Goal: Task Accomplishment & Management: Use online tool/utility

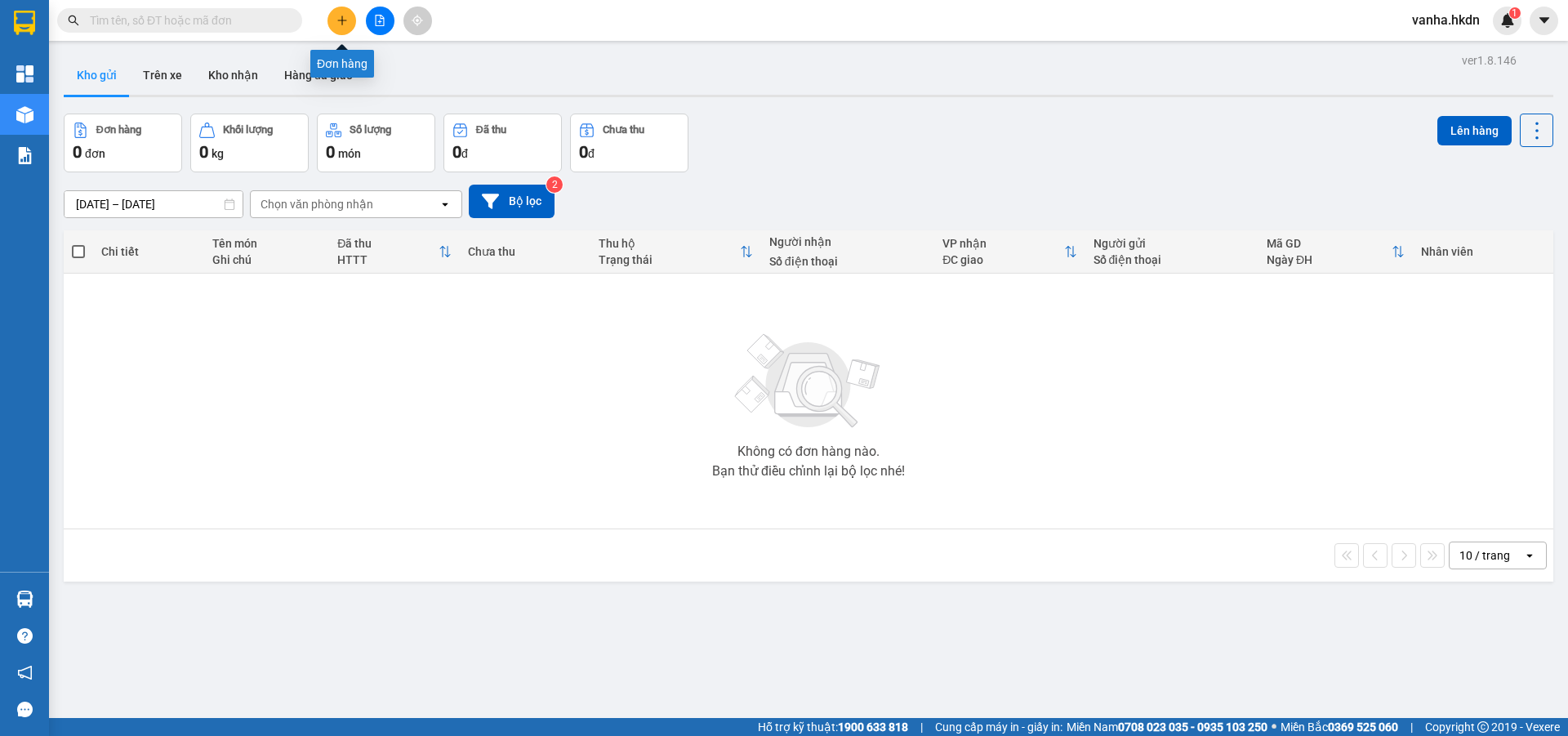
click at [337, 25] on icon "plus" at bounding box center [342, 20] width 11 height 11
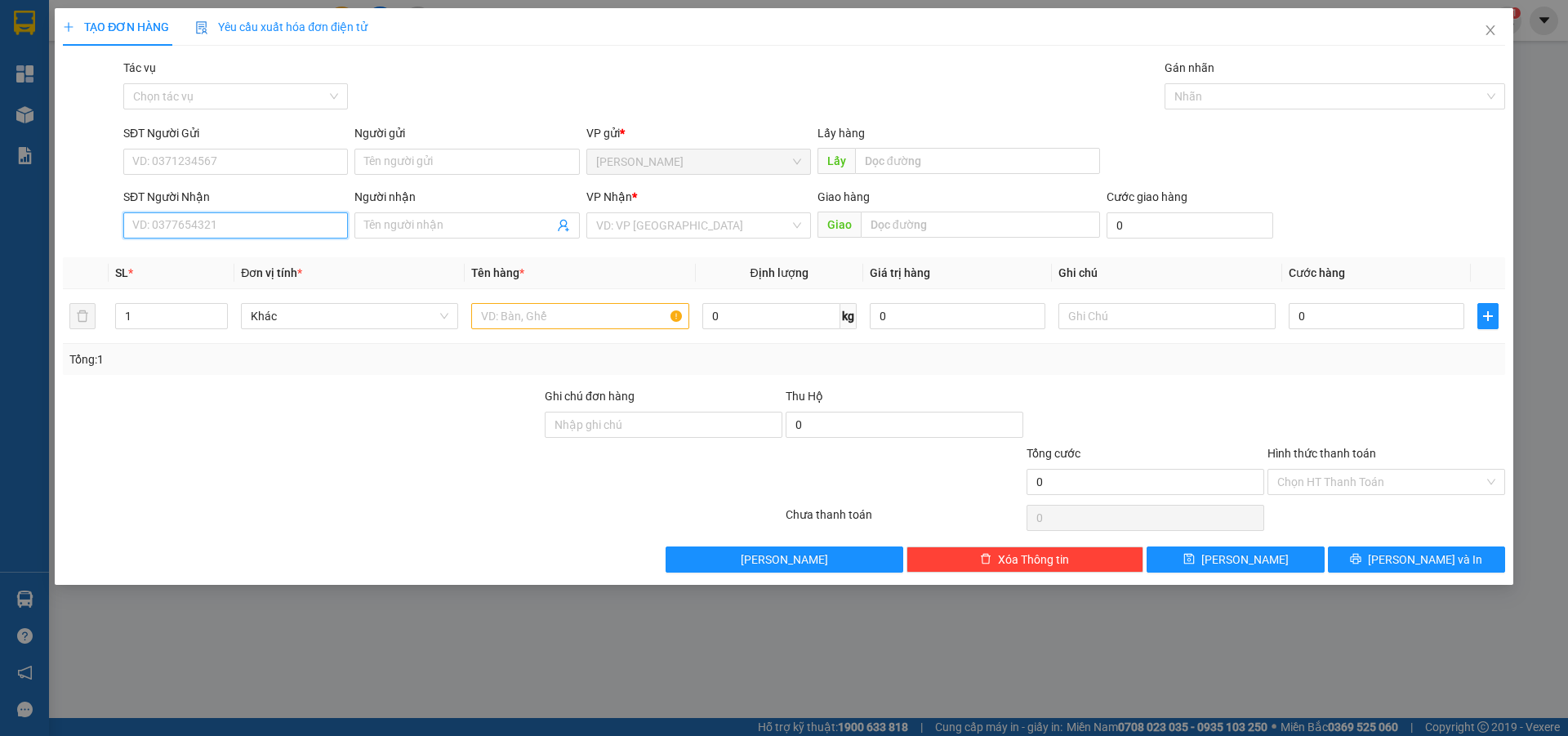
click at [228, 229] on input "SĐT Người Nhận" at bounding box center [235, 225] width 225 height 26
type input "0979331553"
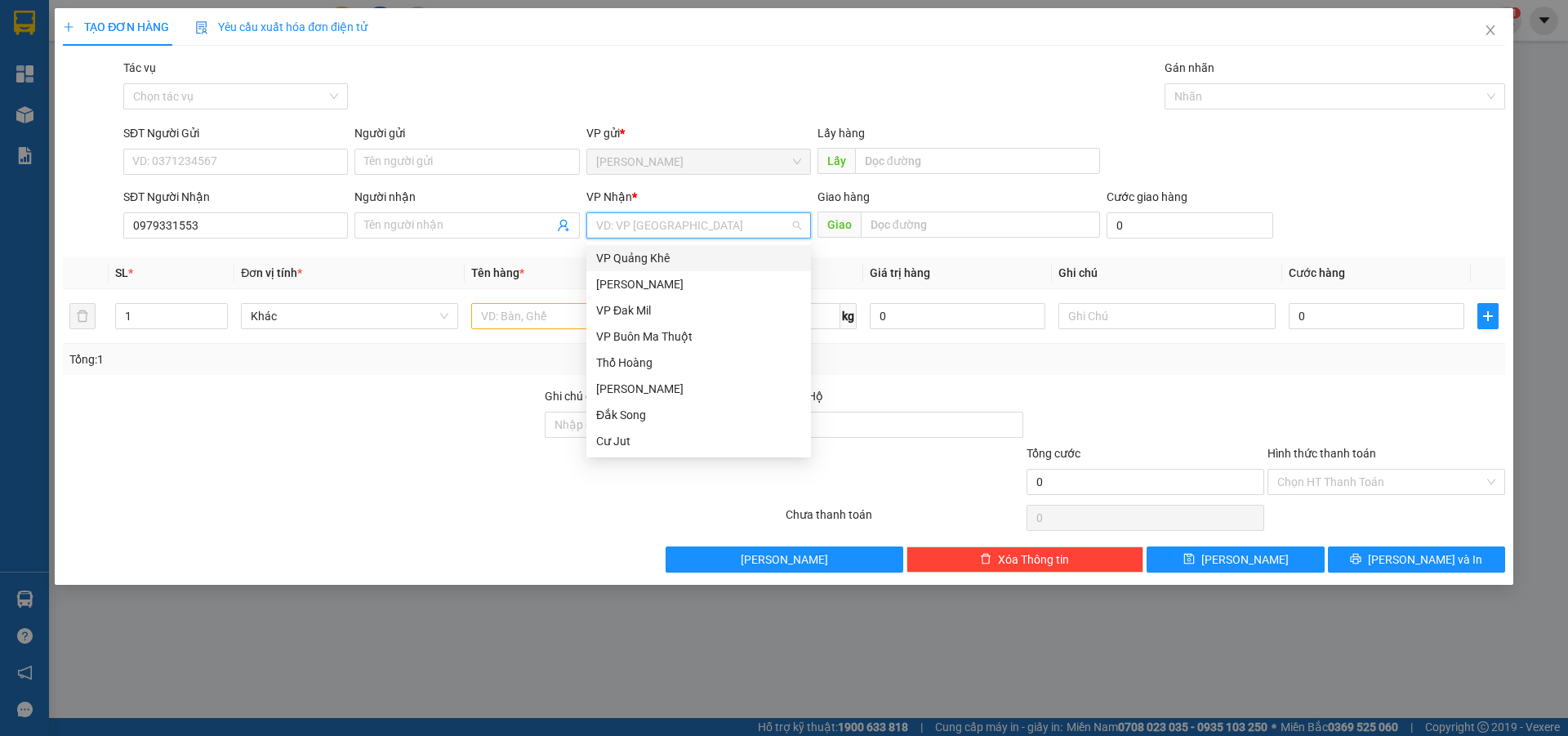
click at [657, 233] on input "search" at bounding box center [693, 226] width 193 height 25
click at [659, 337] on div "VP Buôn Ma Thuột" at bounding box center [698, 336] width 205 height 18
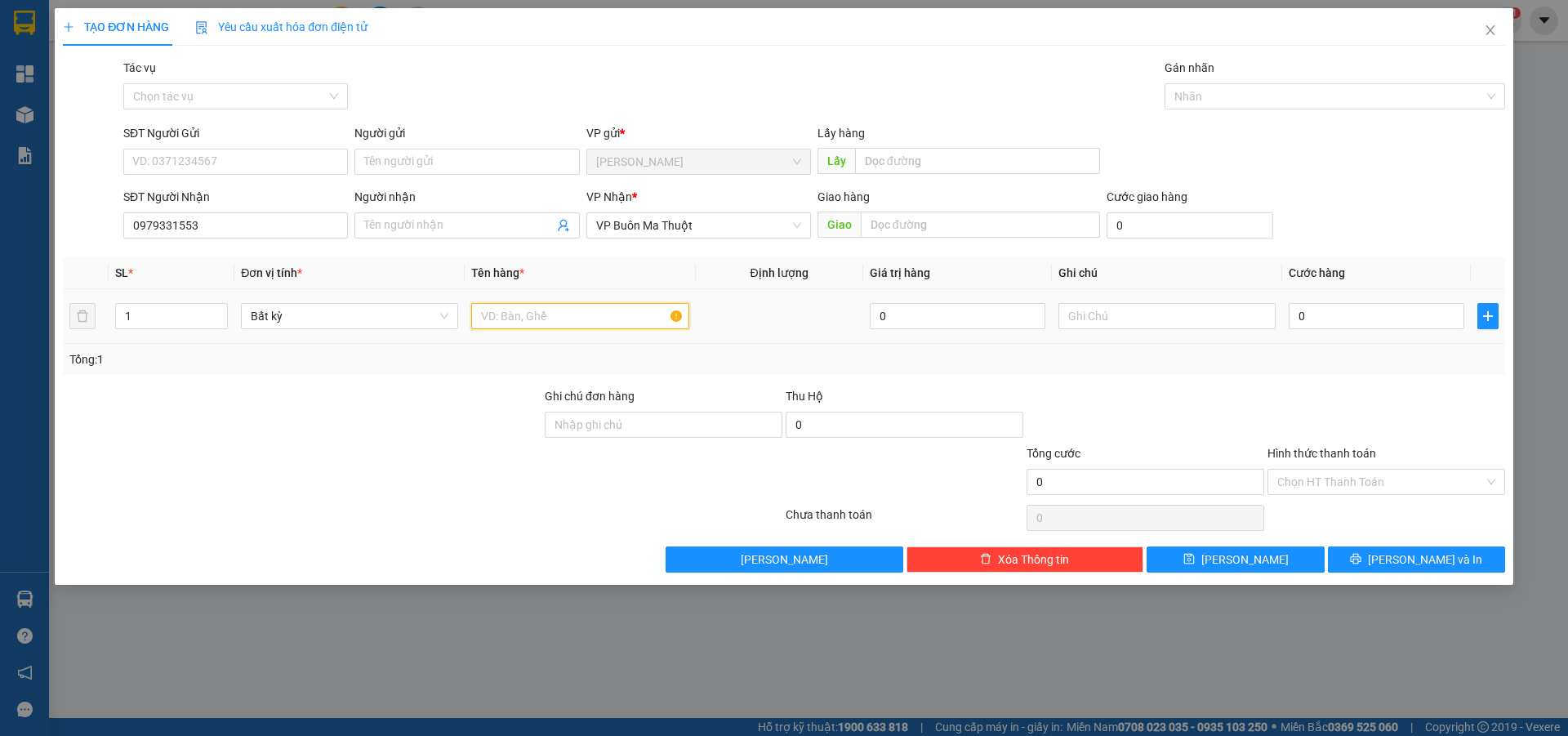
click at [550, 323] on input "text" at bounding box center [580, 316] width 217 height 26
type input "bọc"
click at [1394, 318] on input "0" at bounding box center [1377, 316] width 176 height 26
type input "3"
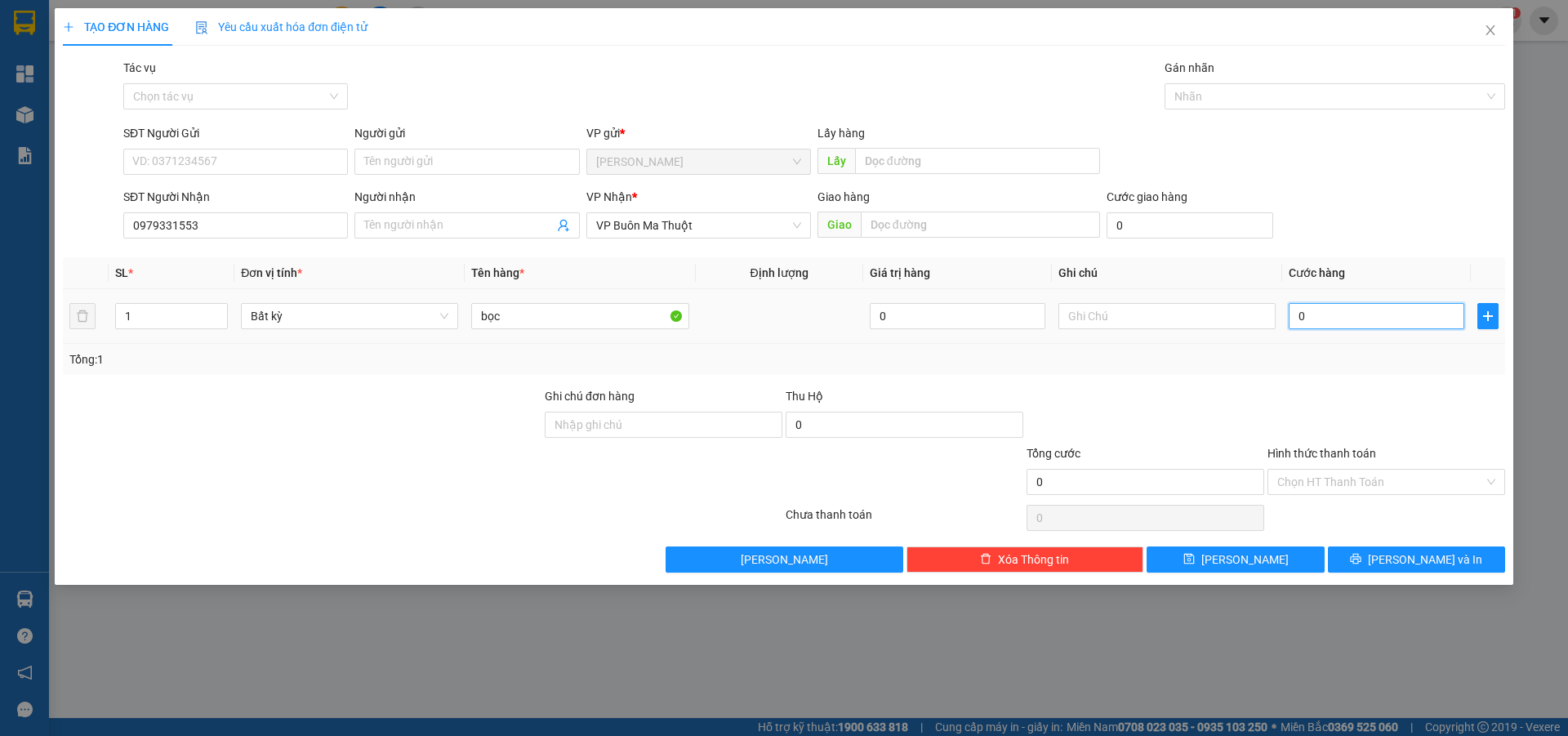
type input "3"
type input "30"
type input "300"
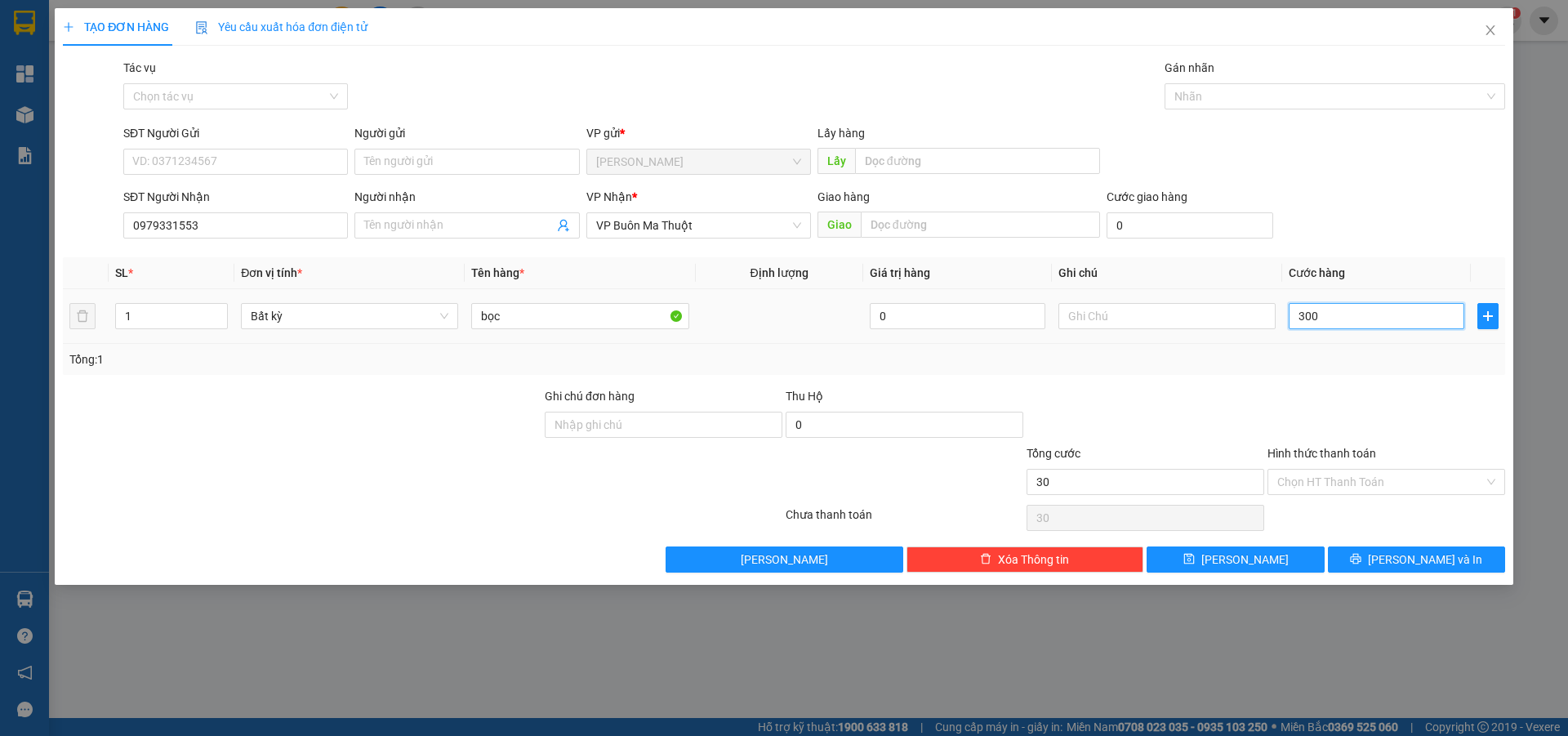
type input "300"
type input "3.000"
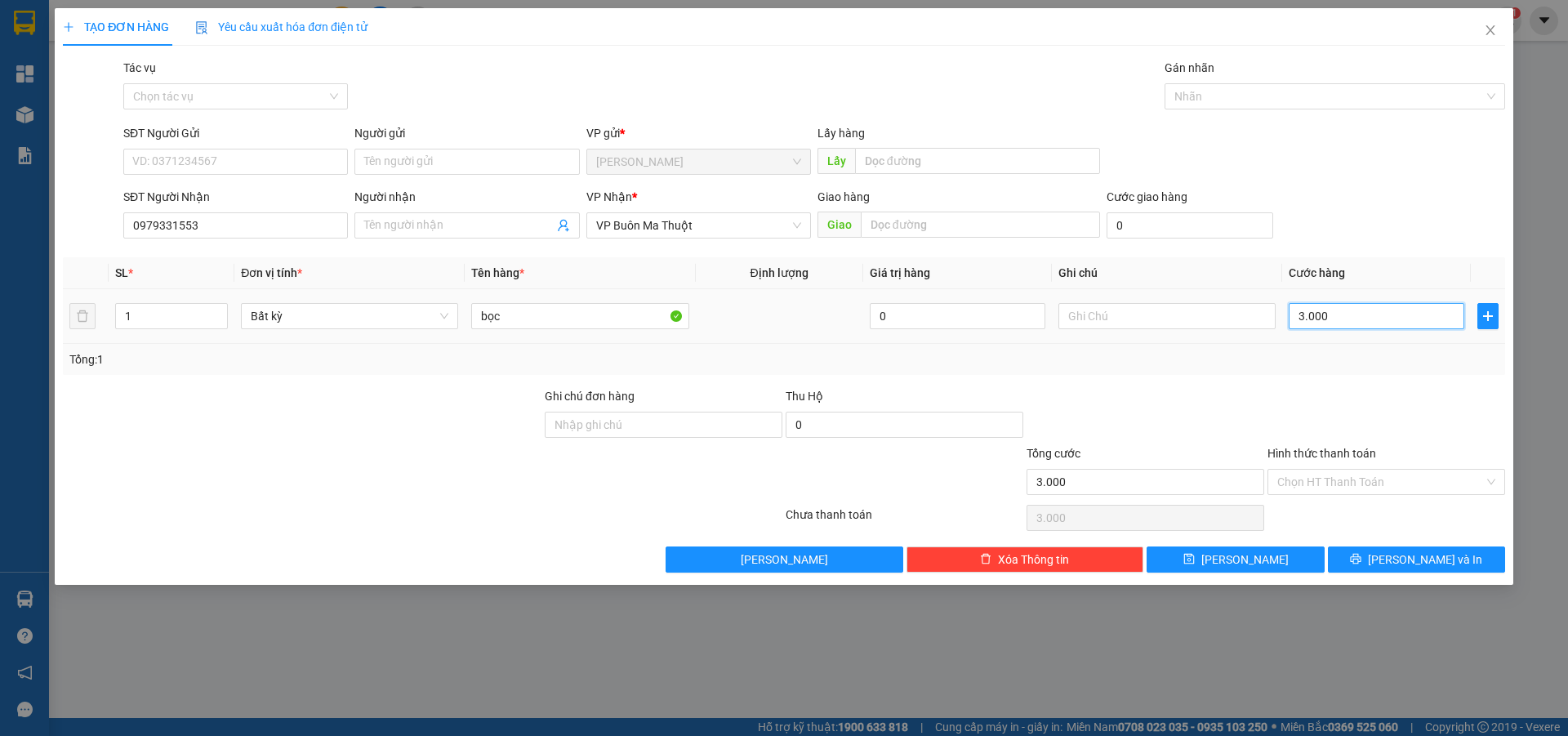
type input "30.000"
click at [1248, 557] on span "[PERSON_NAME]" at bounding box center [1245, 559] width 87 height 18
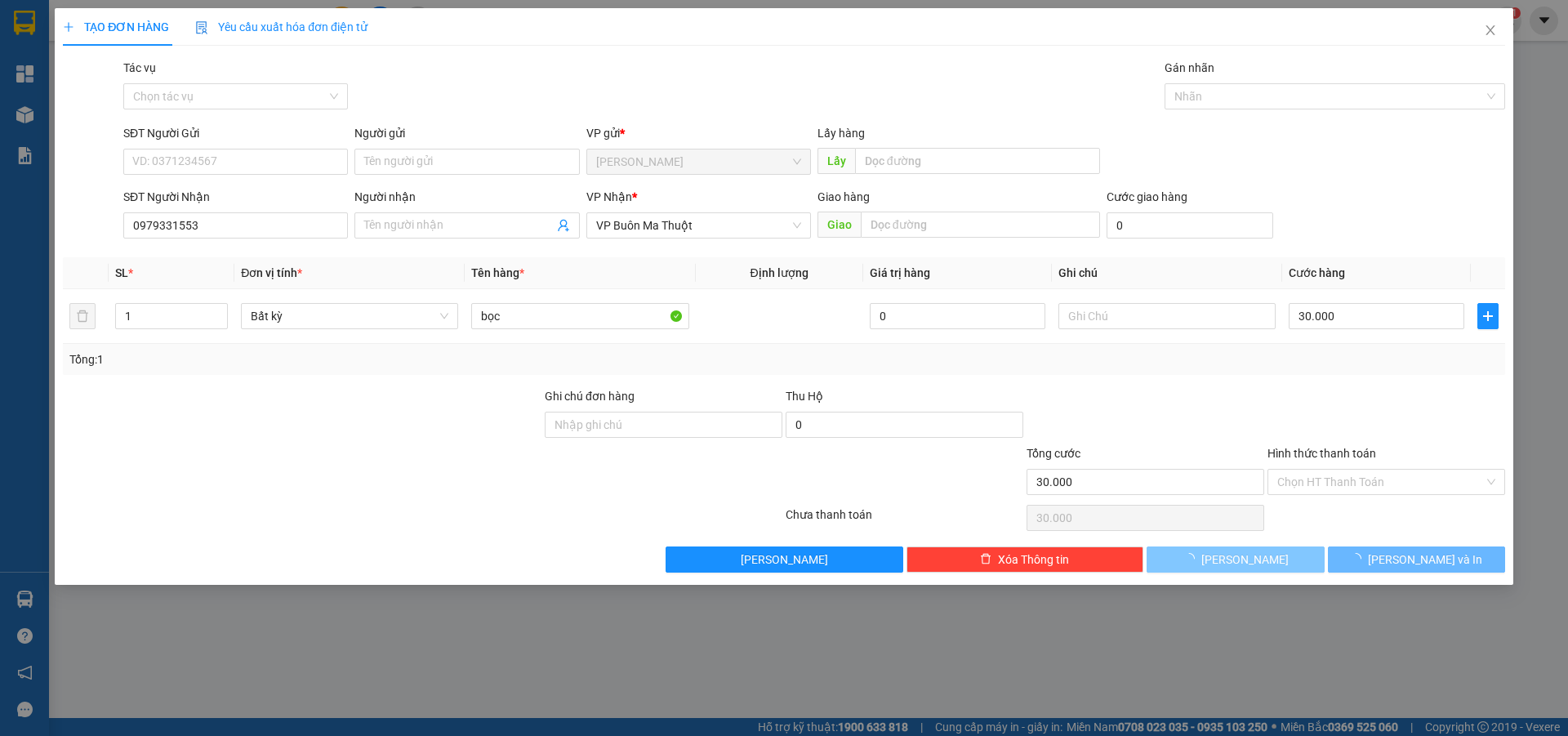
type input "0"
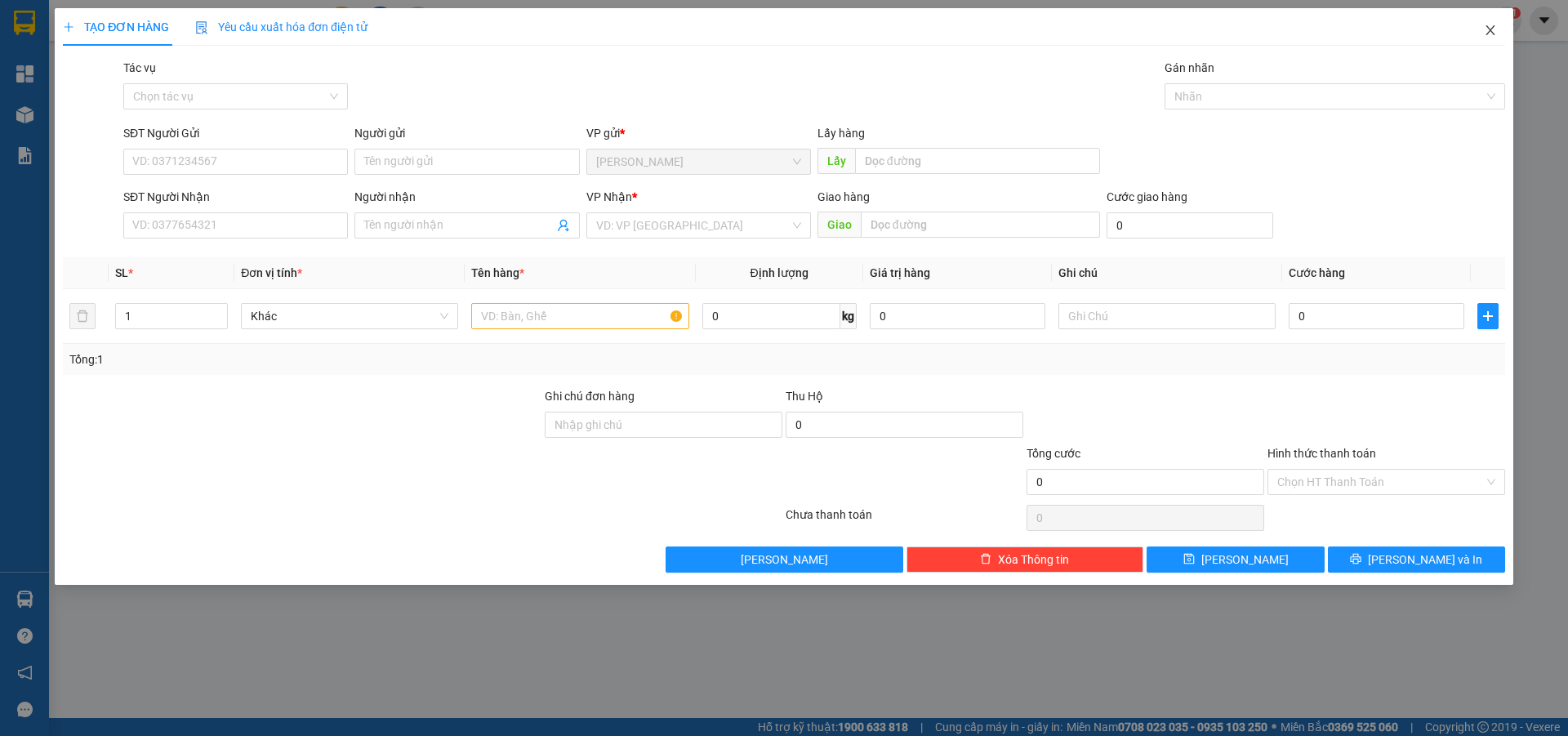
click at [1494, 30] on icon "close" at bounding box center [1491, 31] width 13 height 13
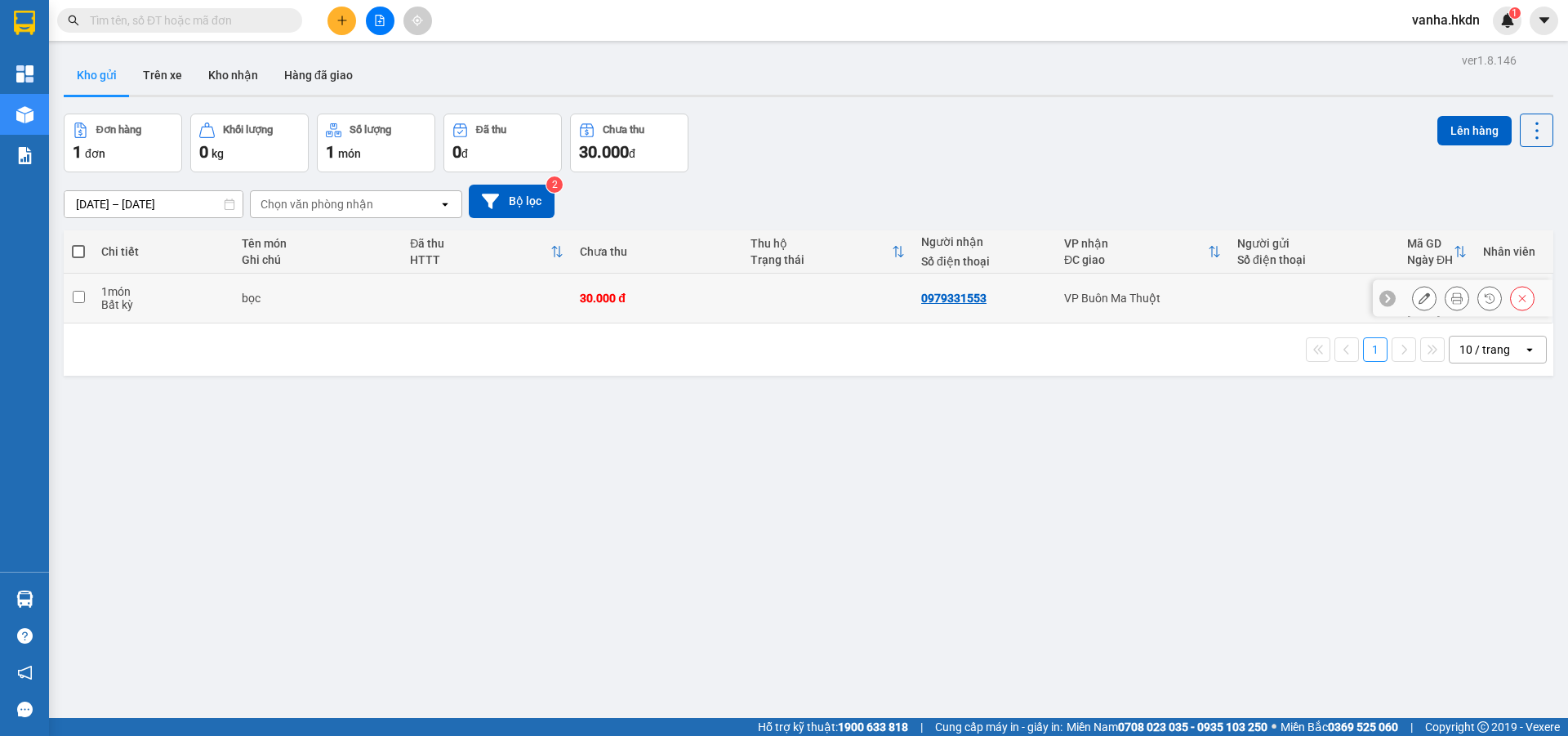
click at [82, 292] on input "checkbox" at bounding box center [78, 297] width 12 height 12
checkbox input "true"
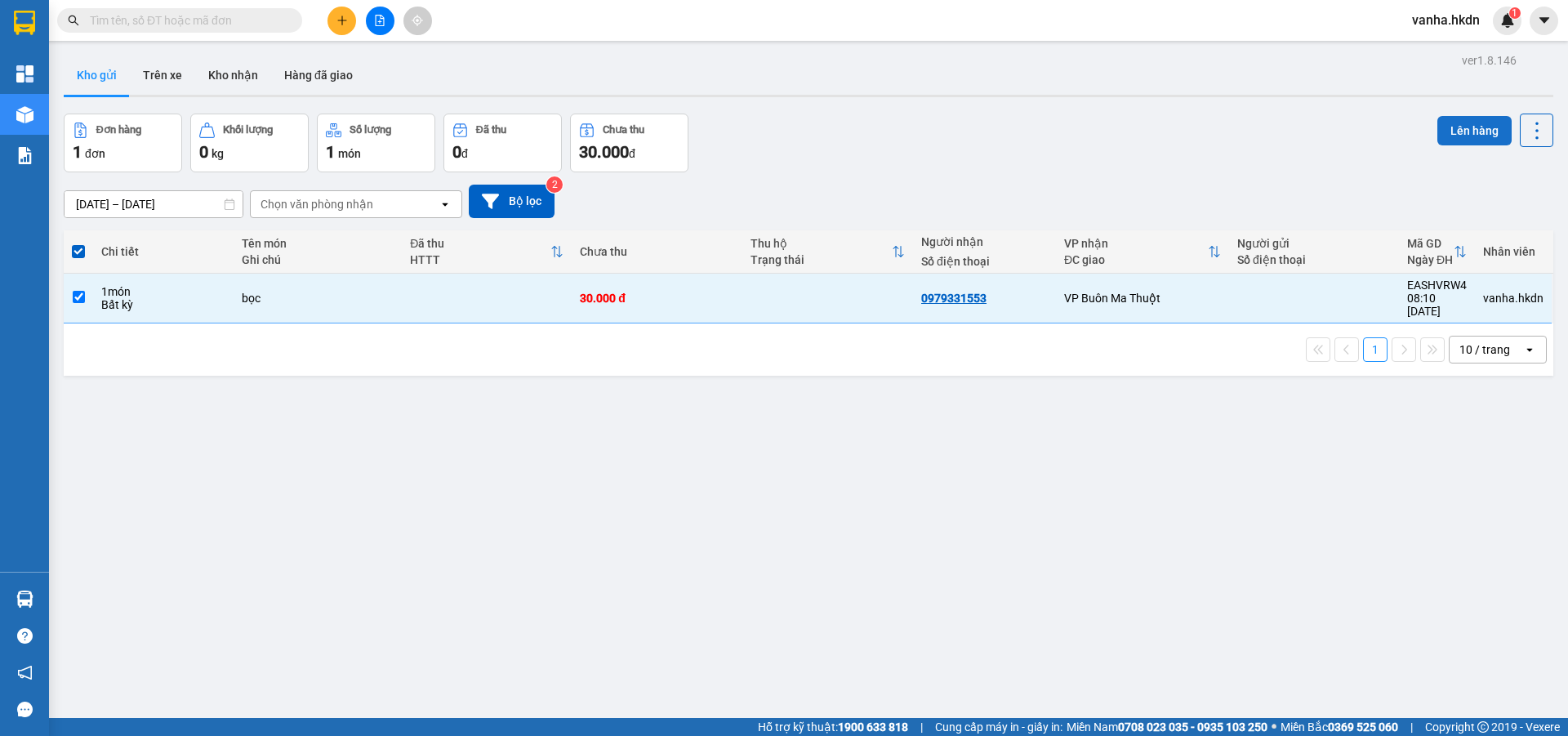
click at [1467, 134] on button "Lên hàng" at bounding box center [1475, 130] width 75 height 30
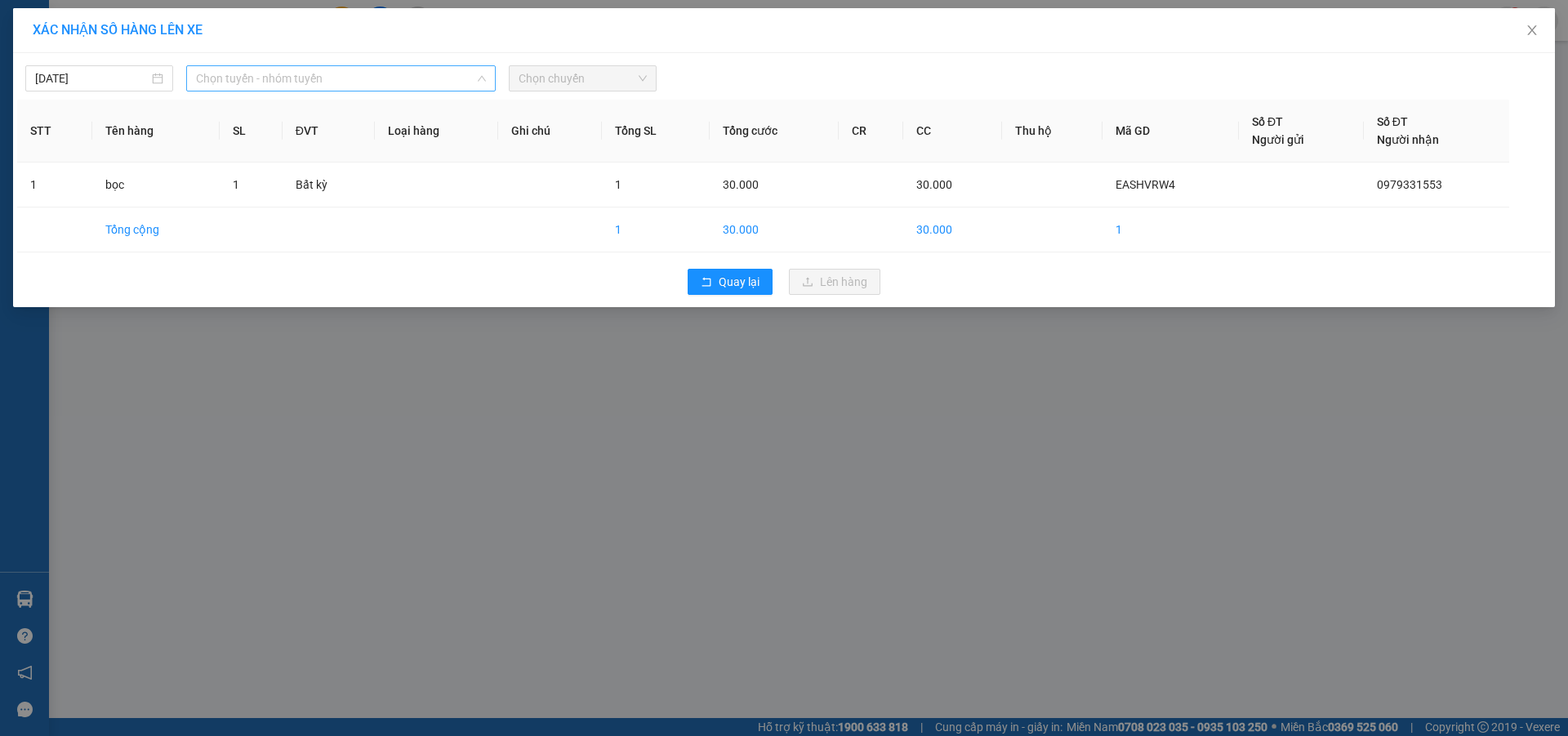
click at [364, 71] on span "Chọn tuyến - nhóm tuyến" at bounding box center [341, 78] width 290 height 25
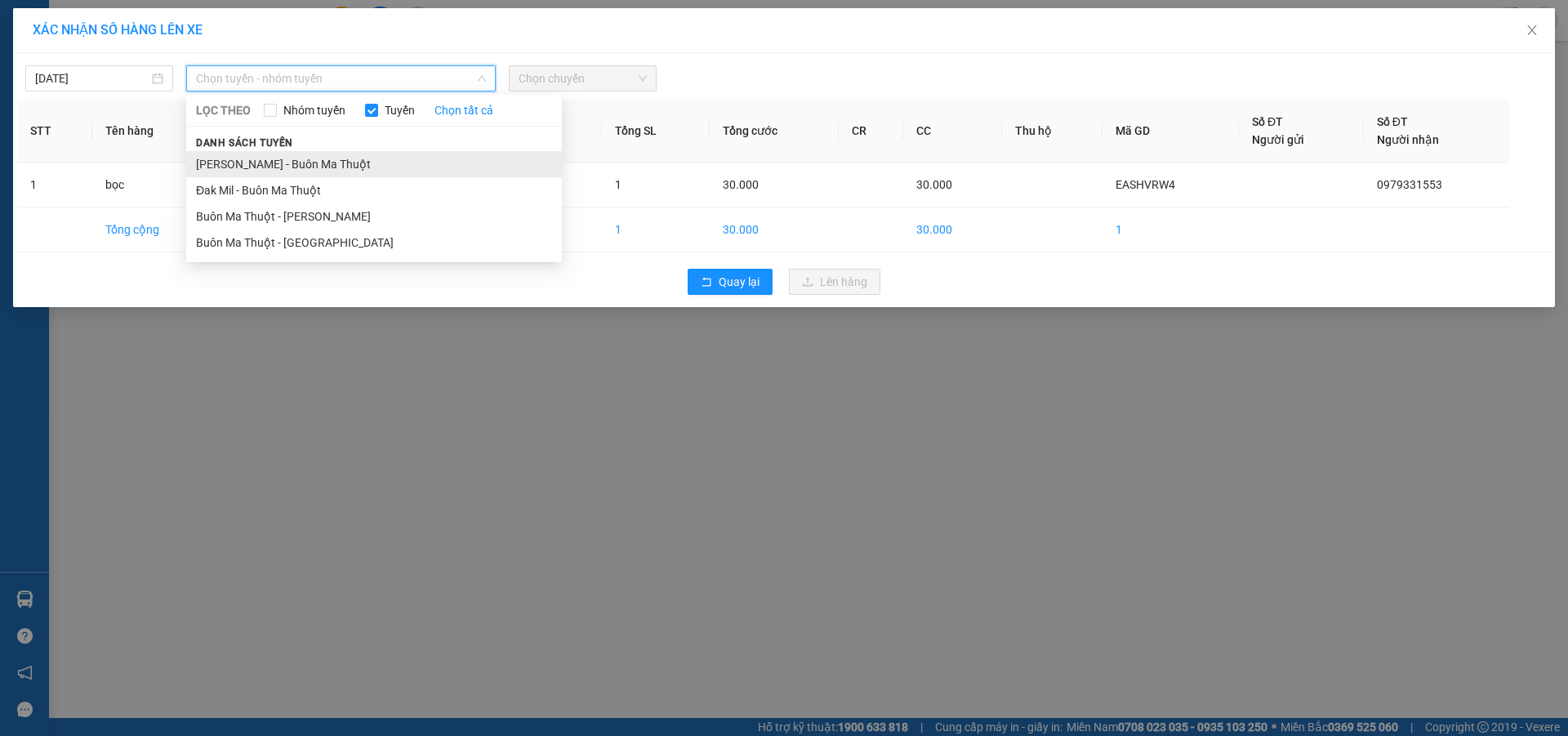
click at [306, 163] on li "[PERSON_NAME] - Buôn Ma Thuột" at bounding box center [374, 164] width 376 height 26
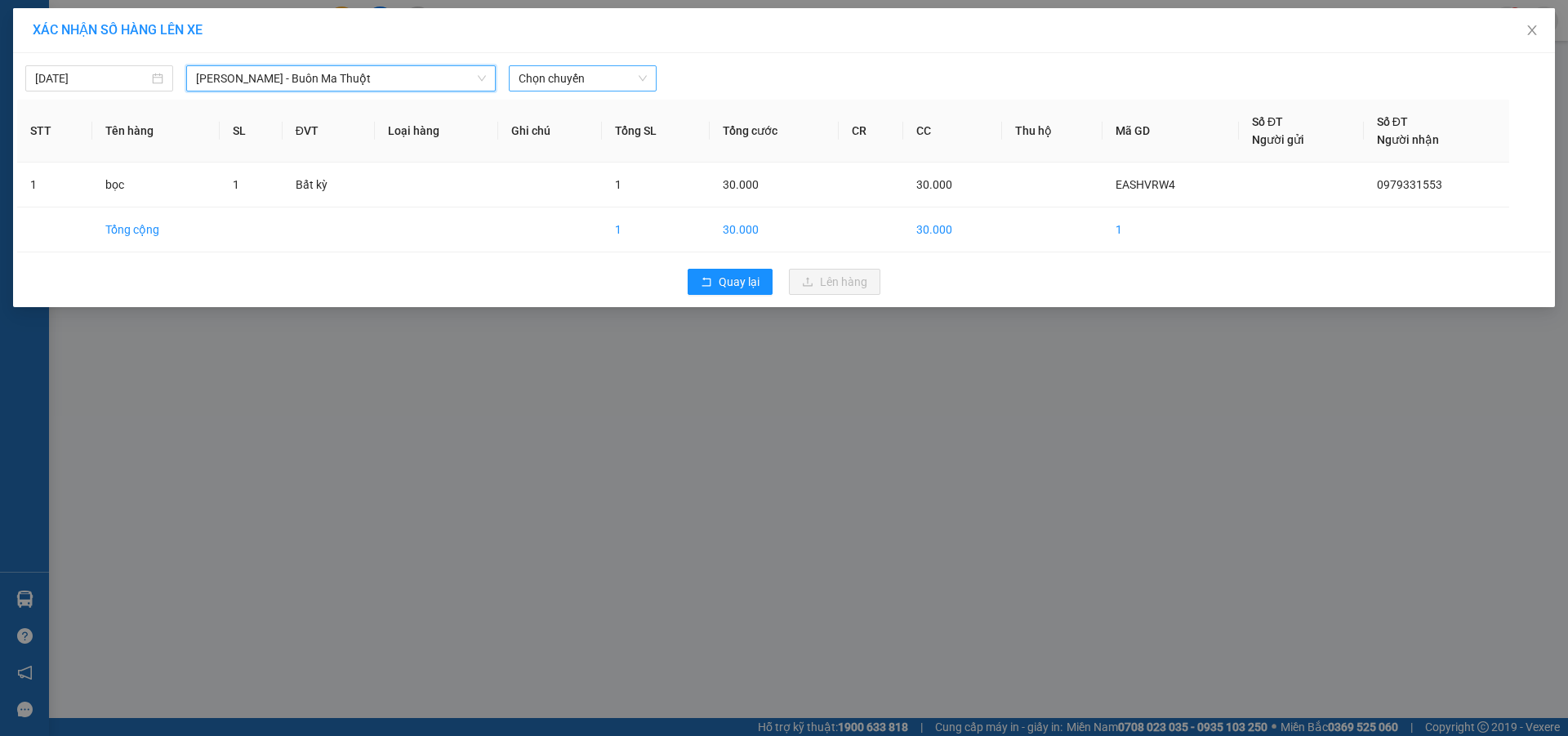
click at [598, 87] on span "Chọn chuyến" at bounding box center [583, 78] width 128 height 25
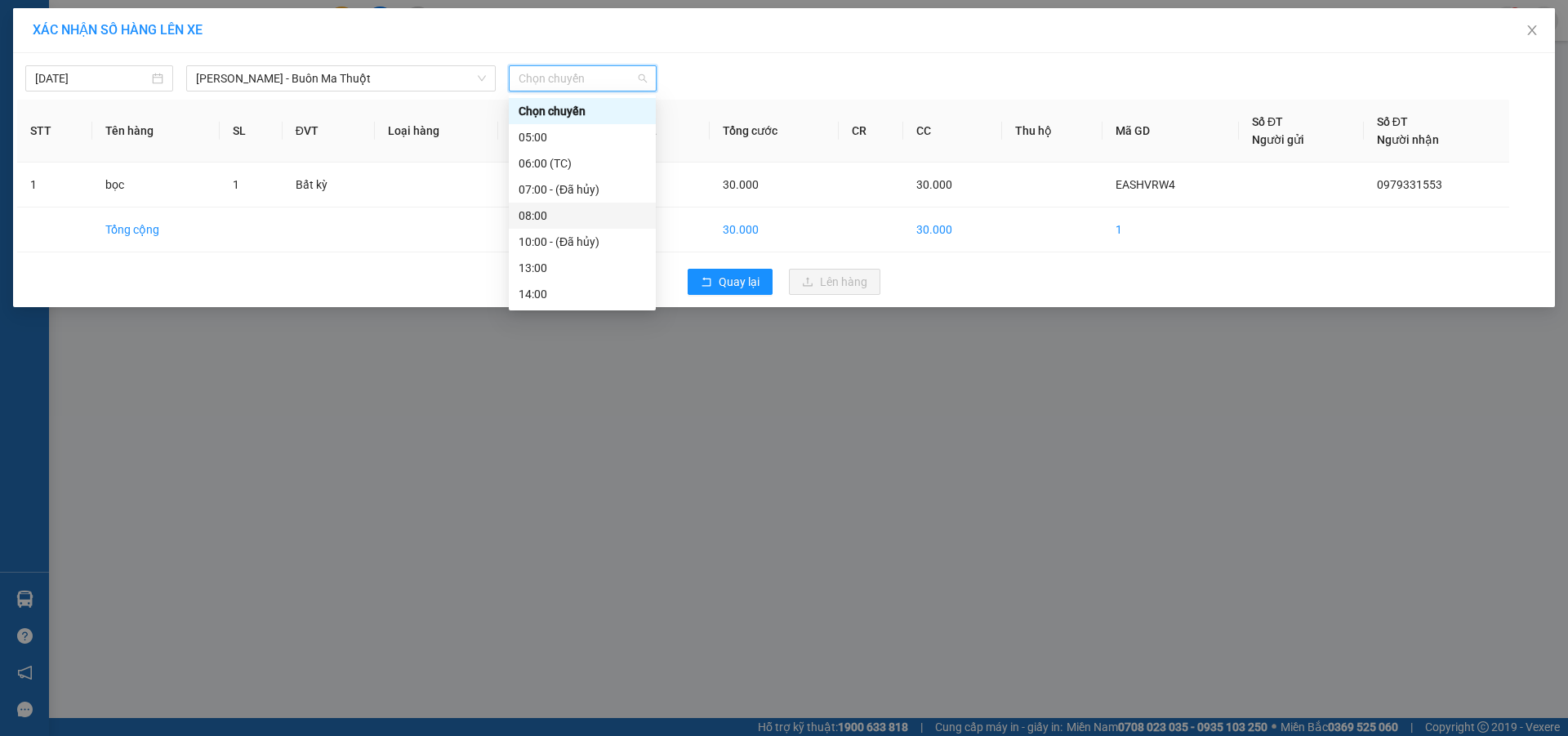
click at [547, 212] on div "08:00" at bounding box center [582, 215] width 127 height 18
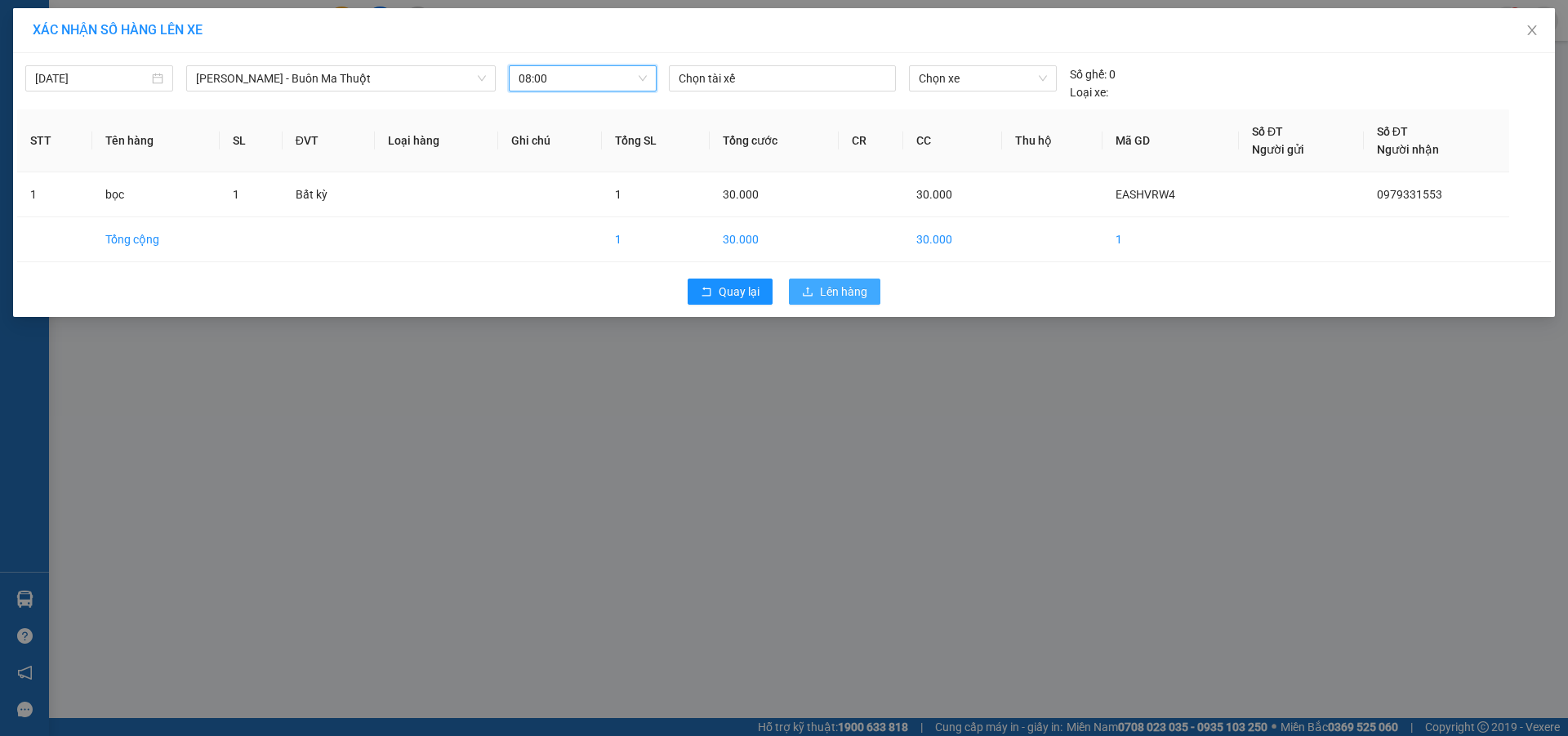
click at [836, 294] on span "Lên hàng" at bounding box center [844, 291] width 48 height 18
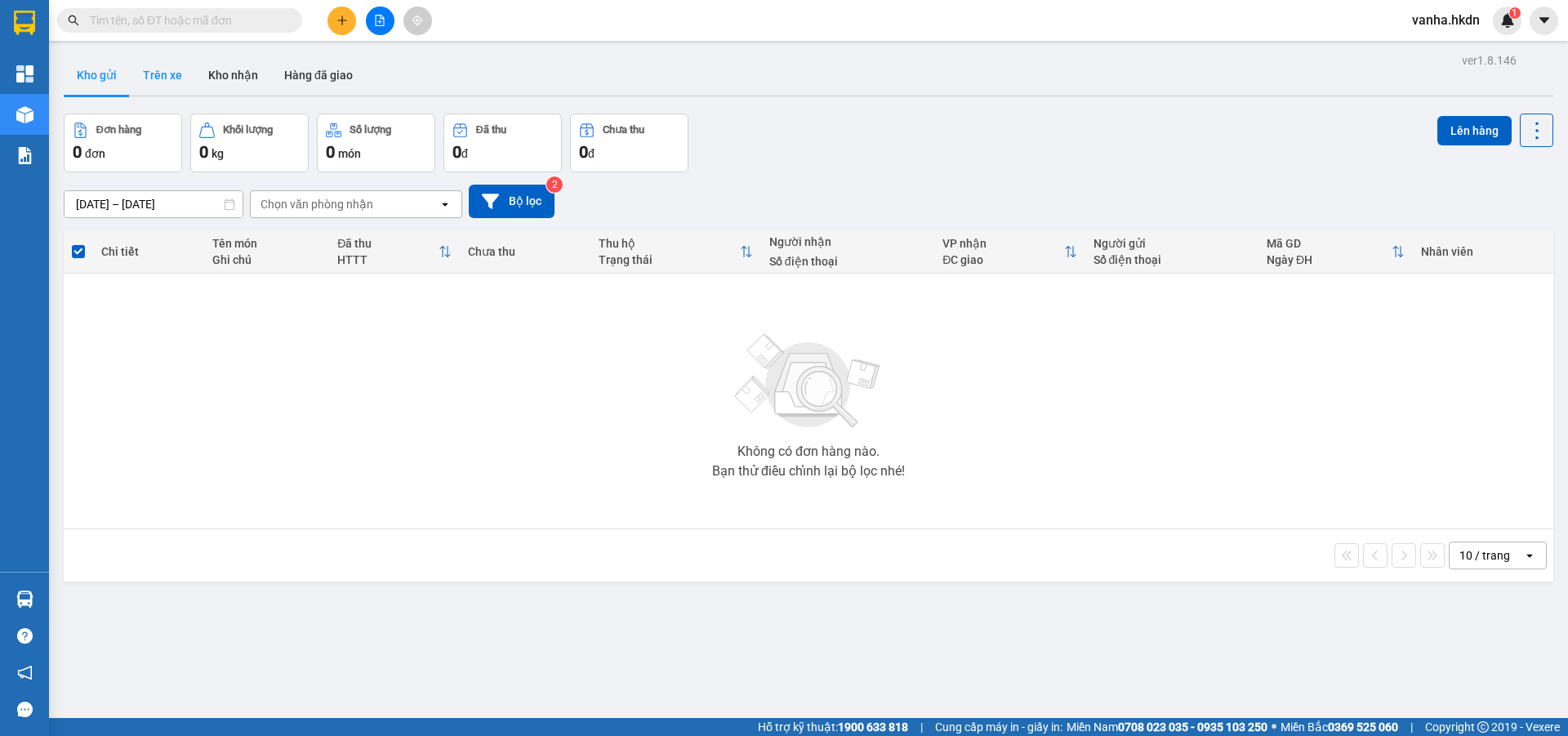
click at [161, 76] on button "Trên xe" at bounding box center [163, 75] width 65 height 39
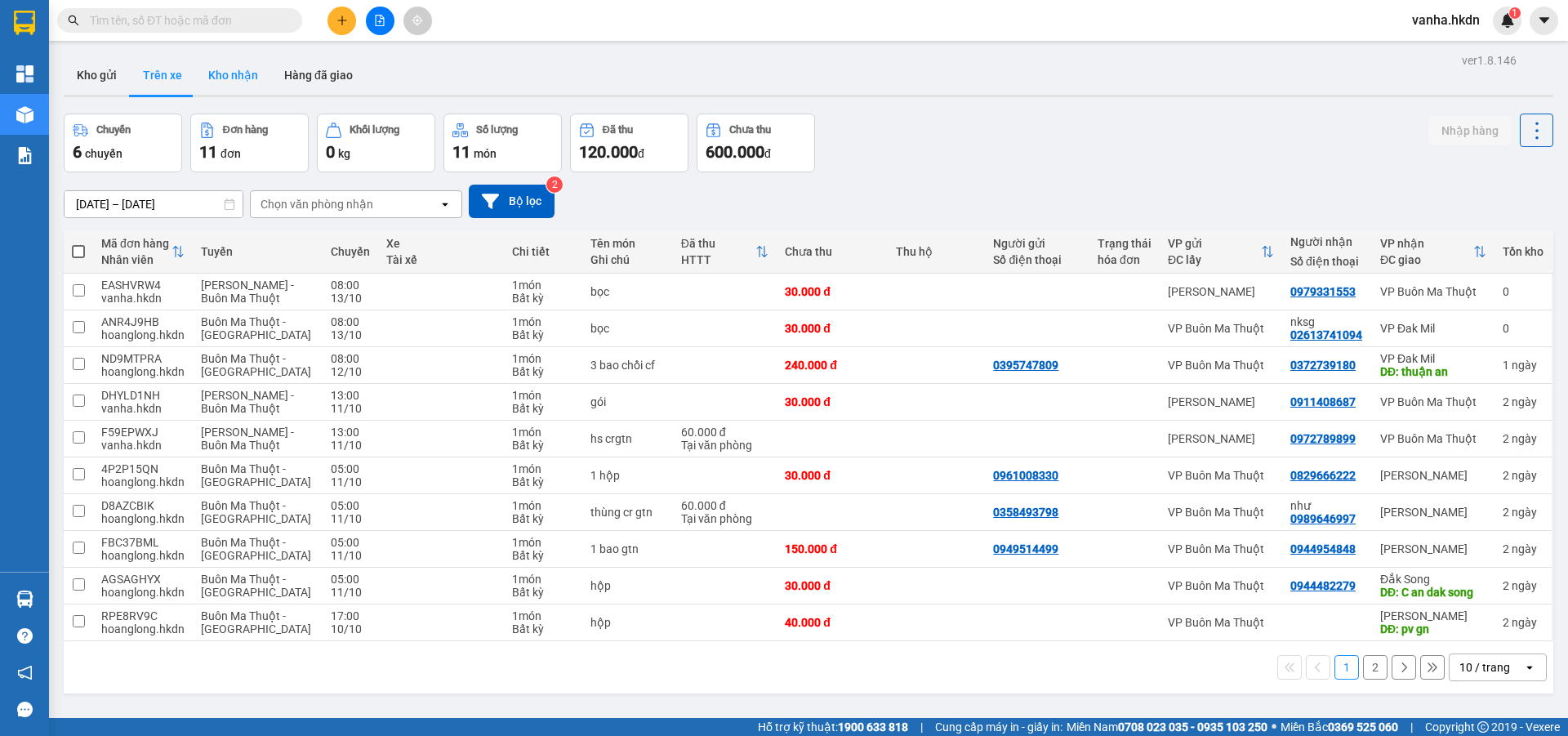
click at [227, 76] on button "Kho nhận" at bounding box center [232, 75] width 76 height 39
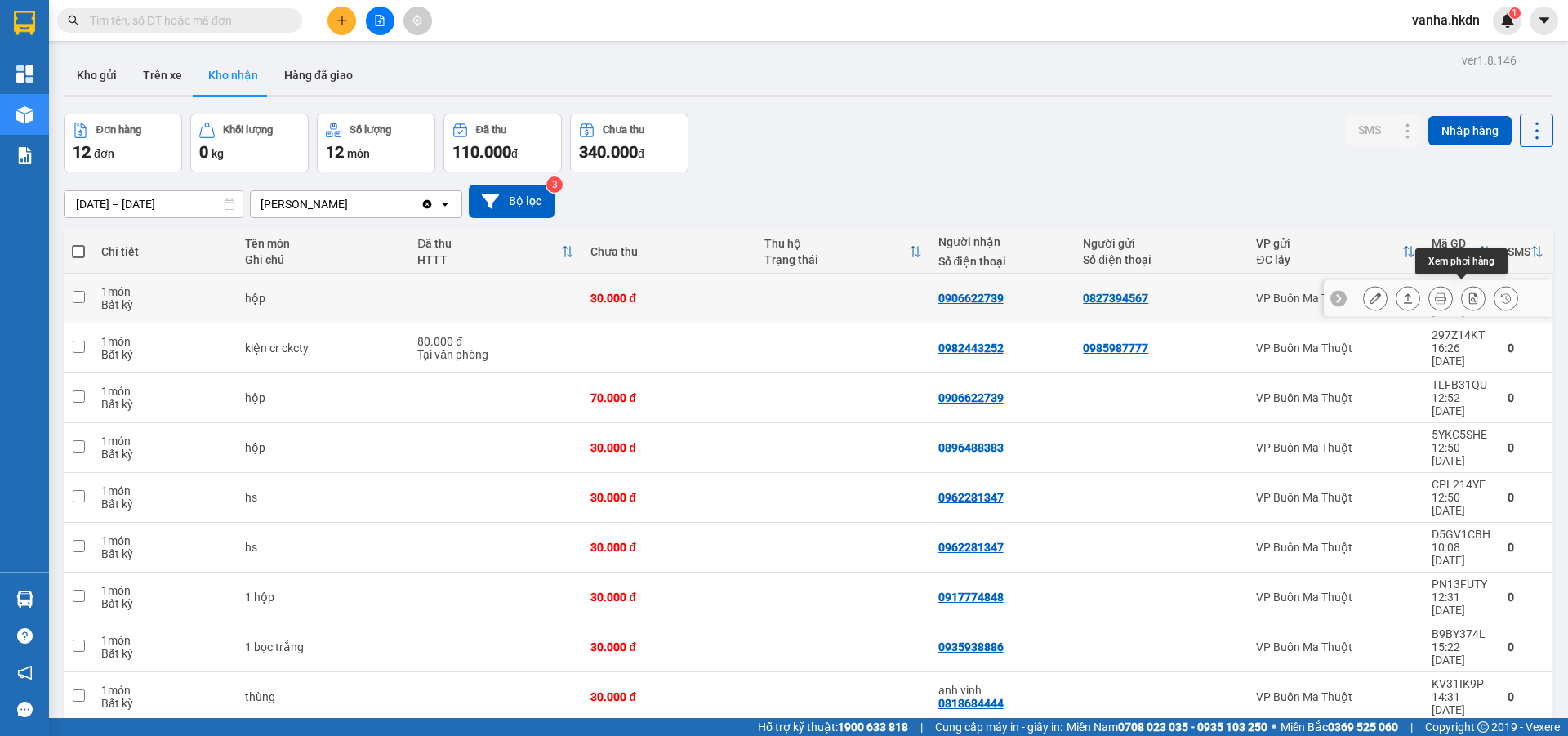
click at [1468, 293] on icon at bounding box center [1473, 299] width 11 height 11
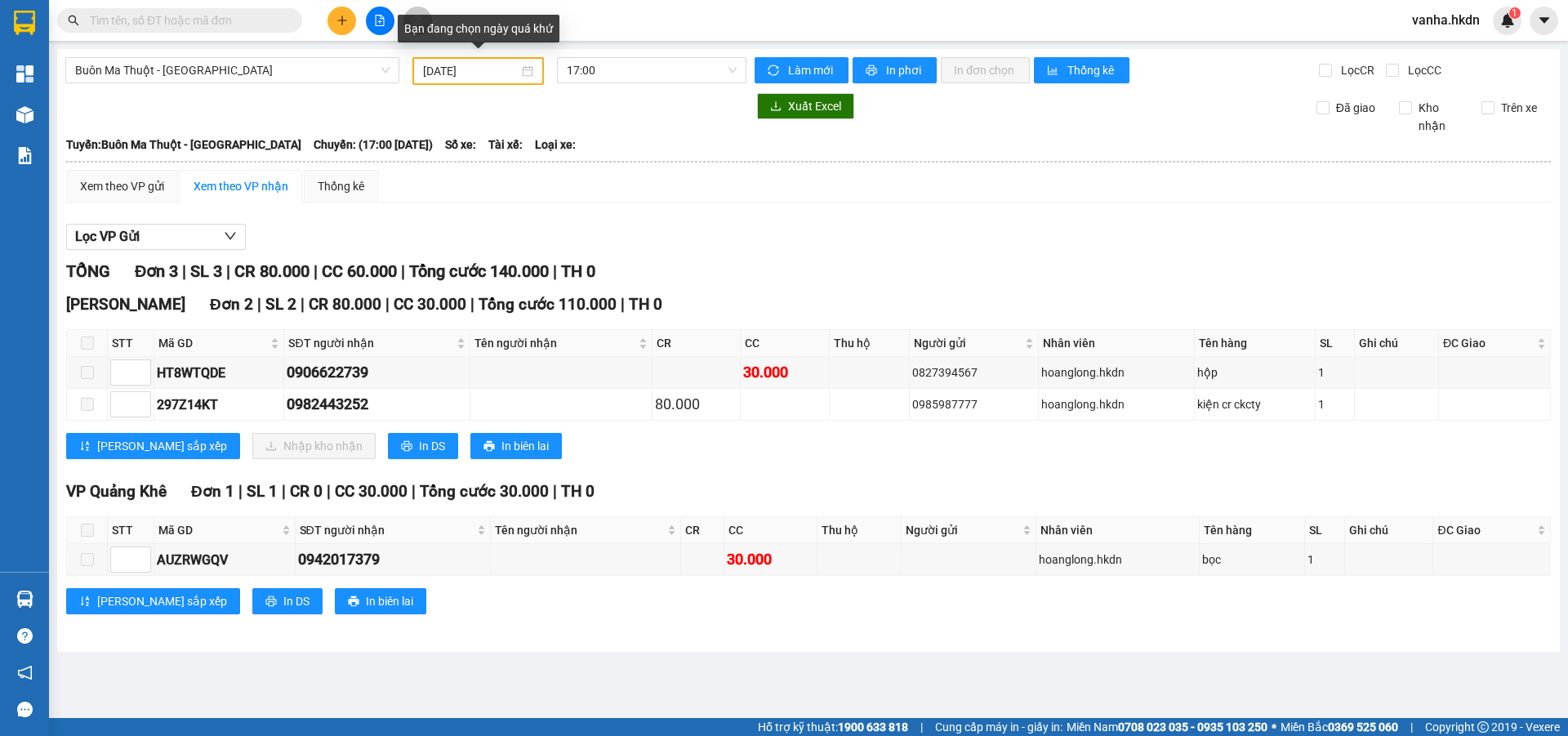
click at [494, 70] on input "[DATE]" at bounding box center [471, 71] width 96 height 18
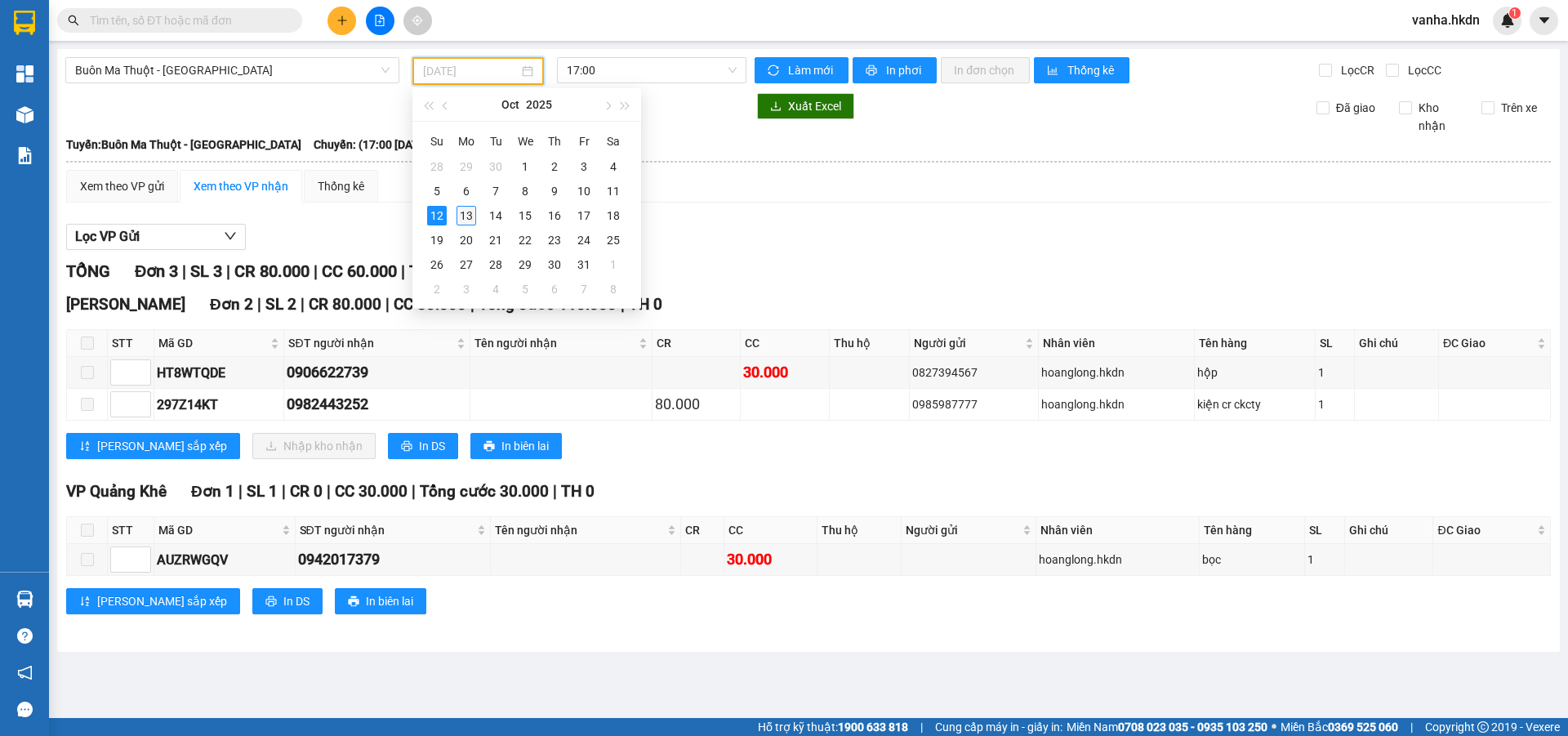
click at [467, 212] on div "13" at bounding box center [466, 215] width 19 height 19
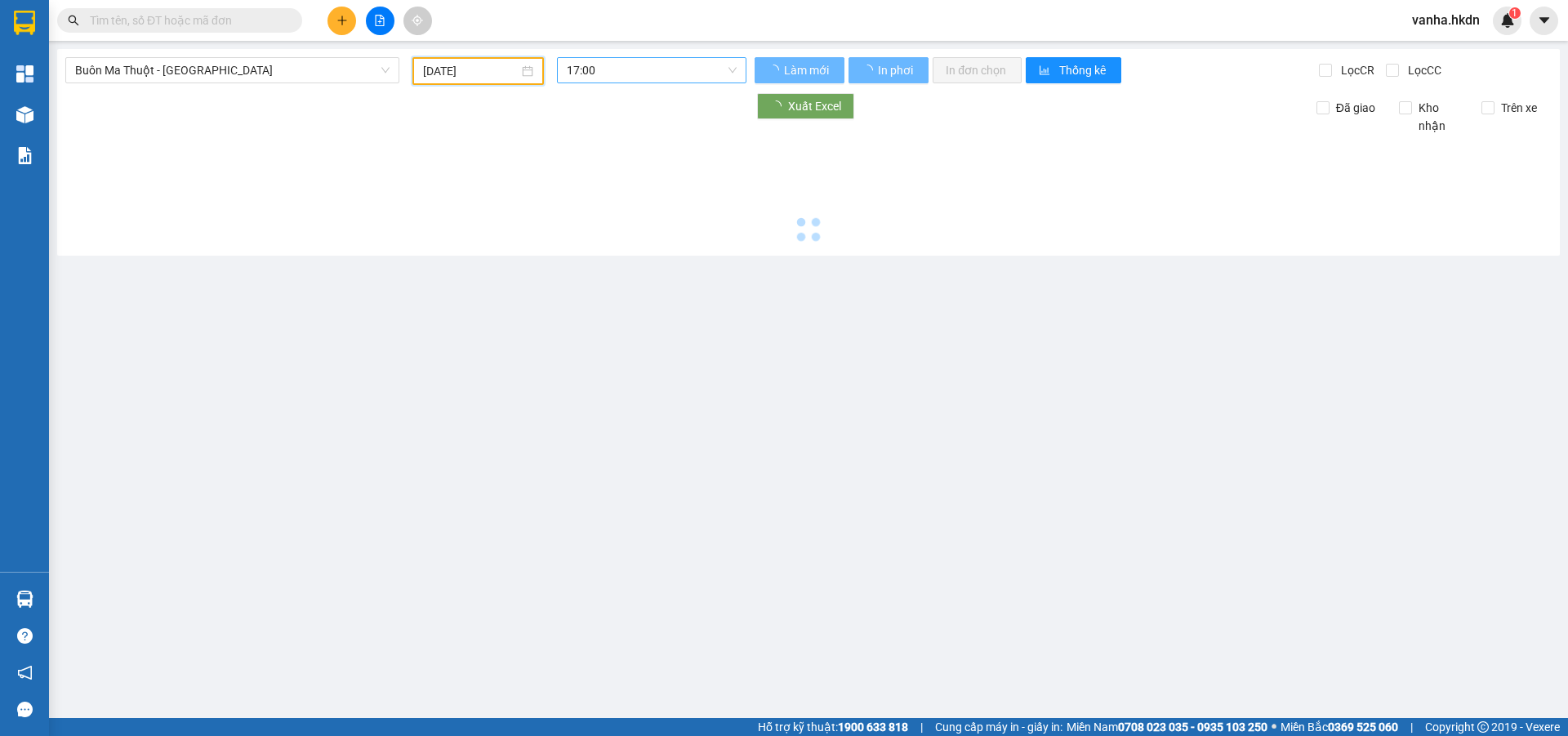
type input "[DATE]"
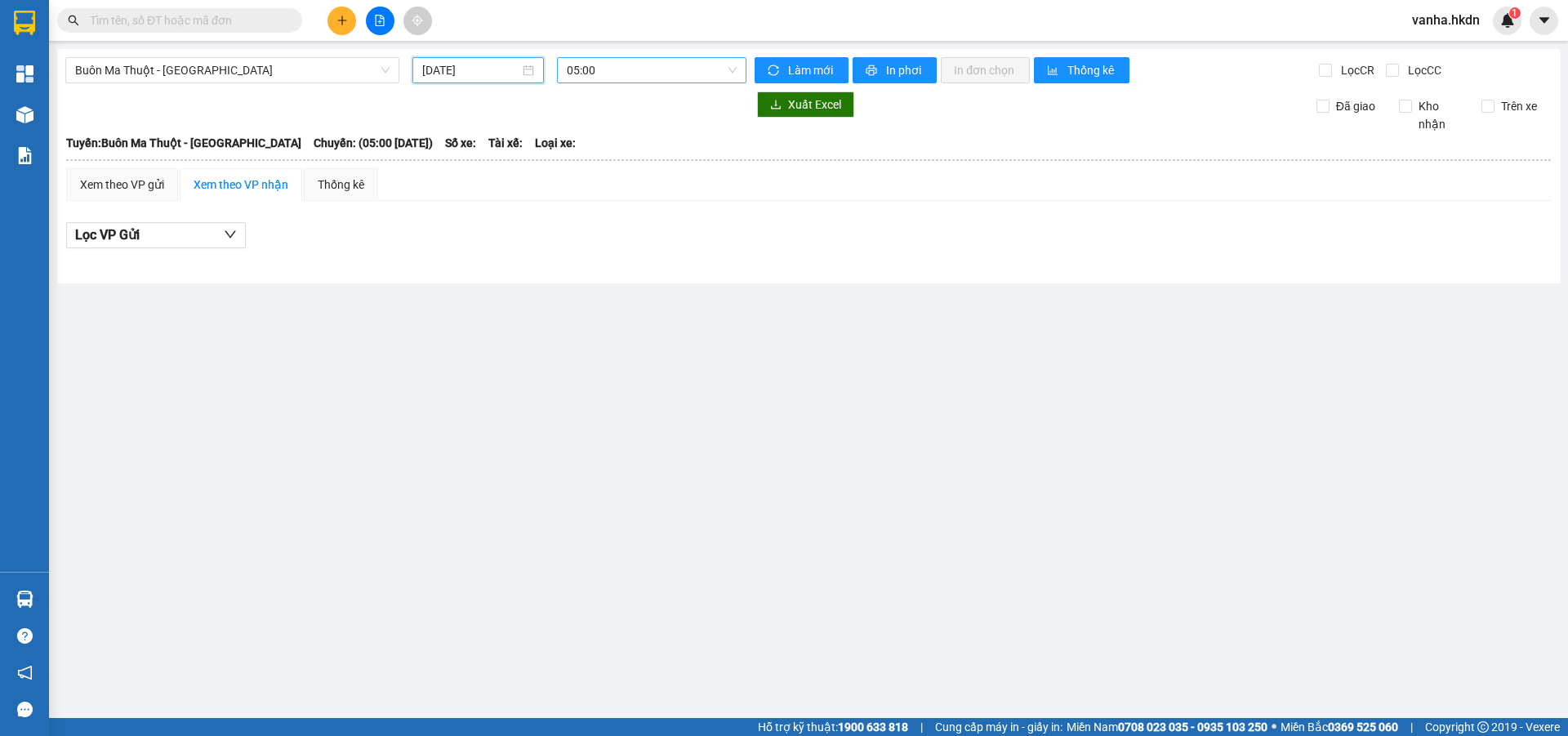
click at [614, 70] on span "05:00" at bounding box center [652, 71] width 170 height 25
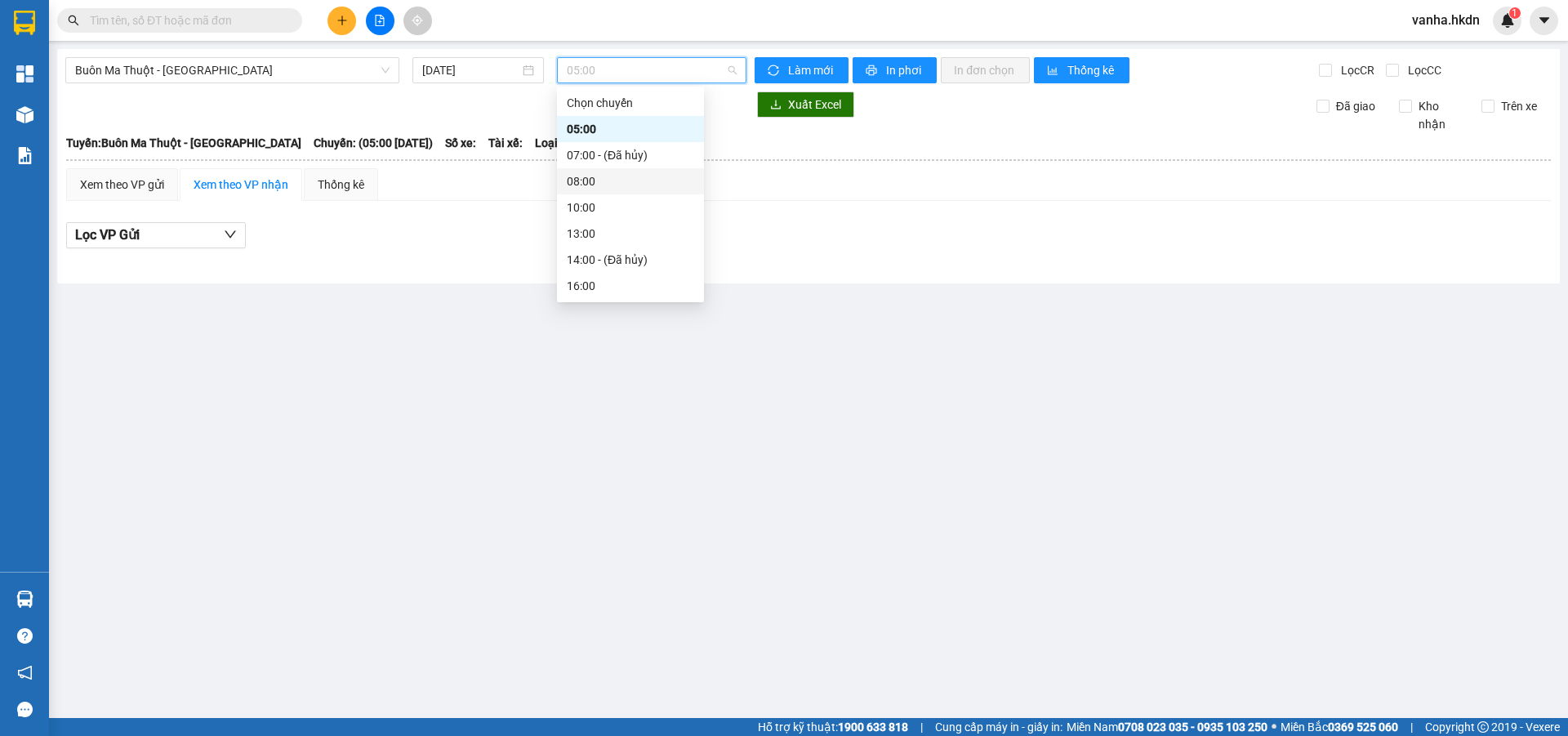
click at [579, 179] on div "08:00" at bounding box center [630, 181] width 127 height 18
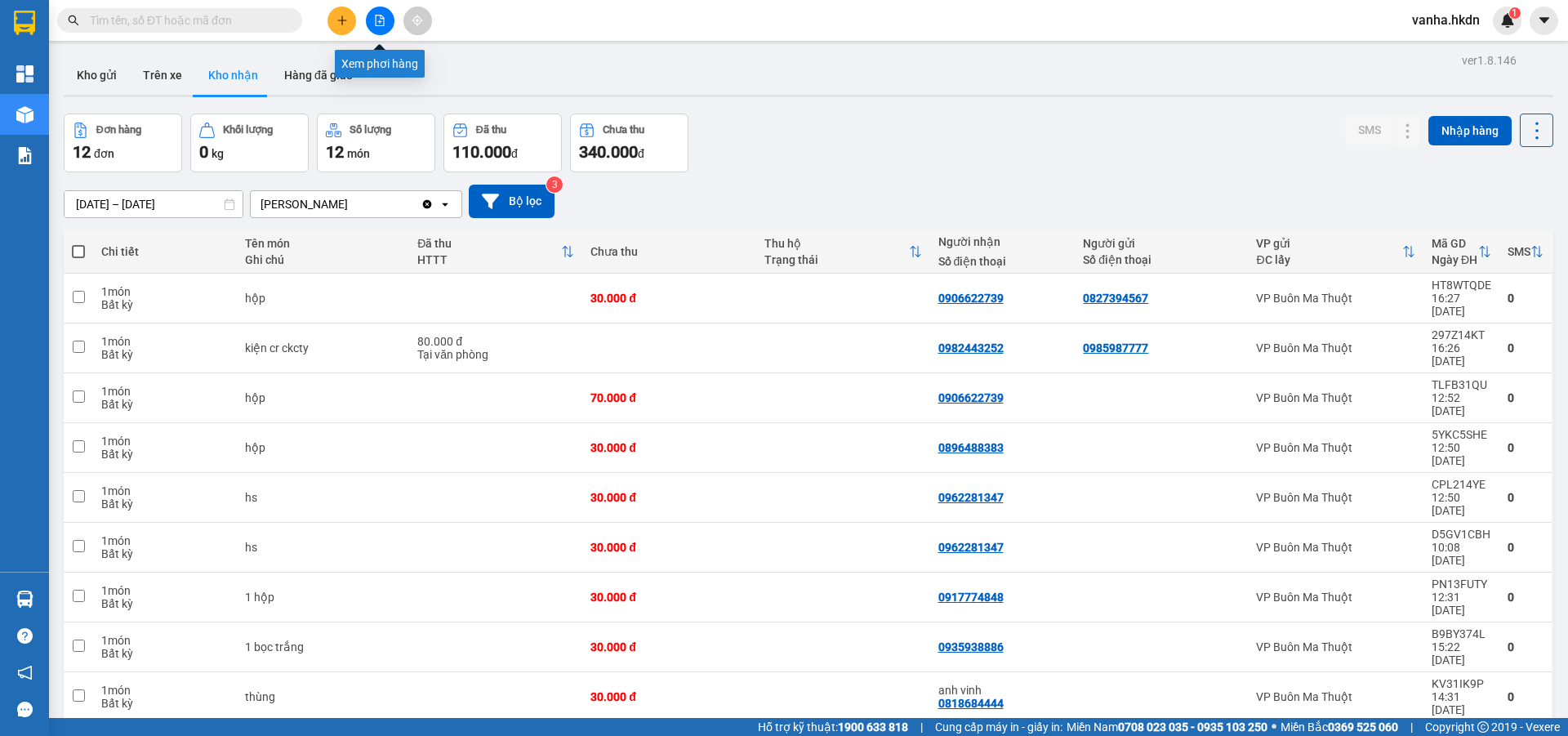
click at [378, 24] on icon "file-add" at bounding box center [380, 20] width 11 height 11
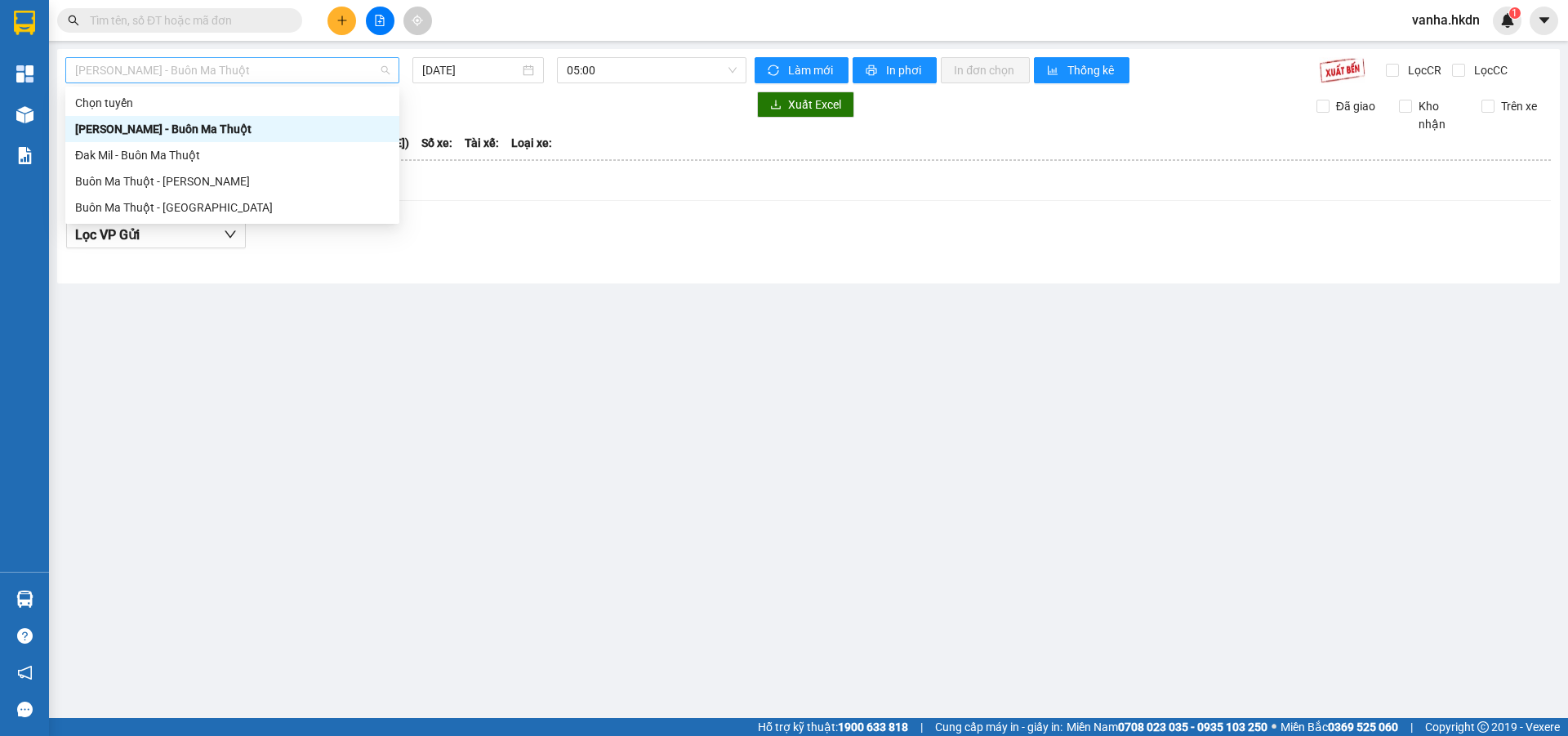
click at [306, 63] on span "[PERSON_NAME] - Buôn Ma Thuột" at bounding box center [232, 71] width 315 height 25
click at [181, 206] on div "Buôn Ma Thuột - [GEOGRAPHIC_DATA]" at bounding box center [232, 207] width 315 height 18
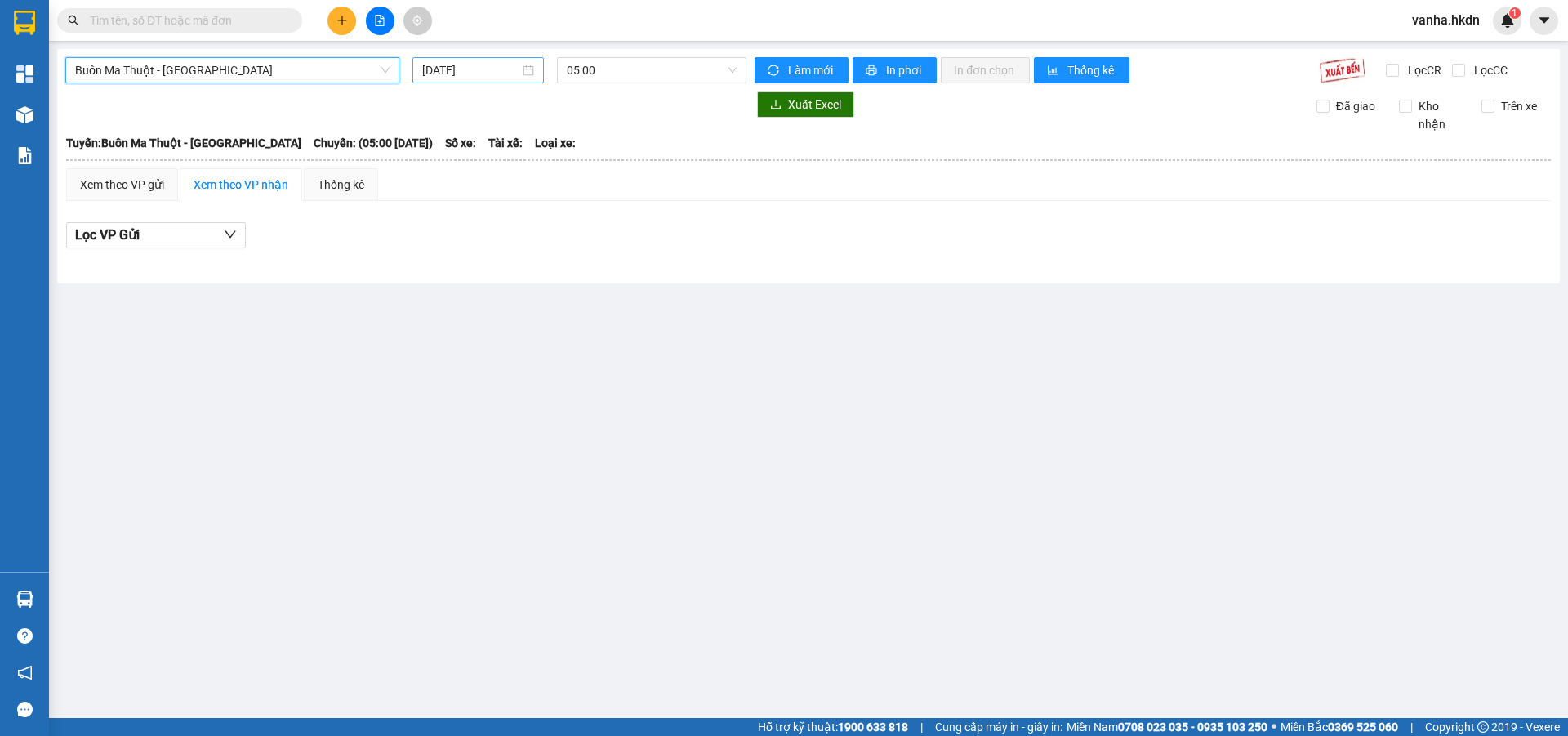
click at [498, 70] on input "[DATE]" at bounding box center [471, 70] width 98 height 18
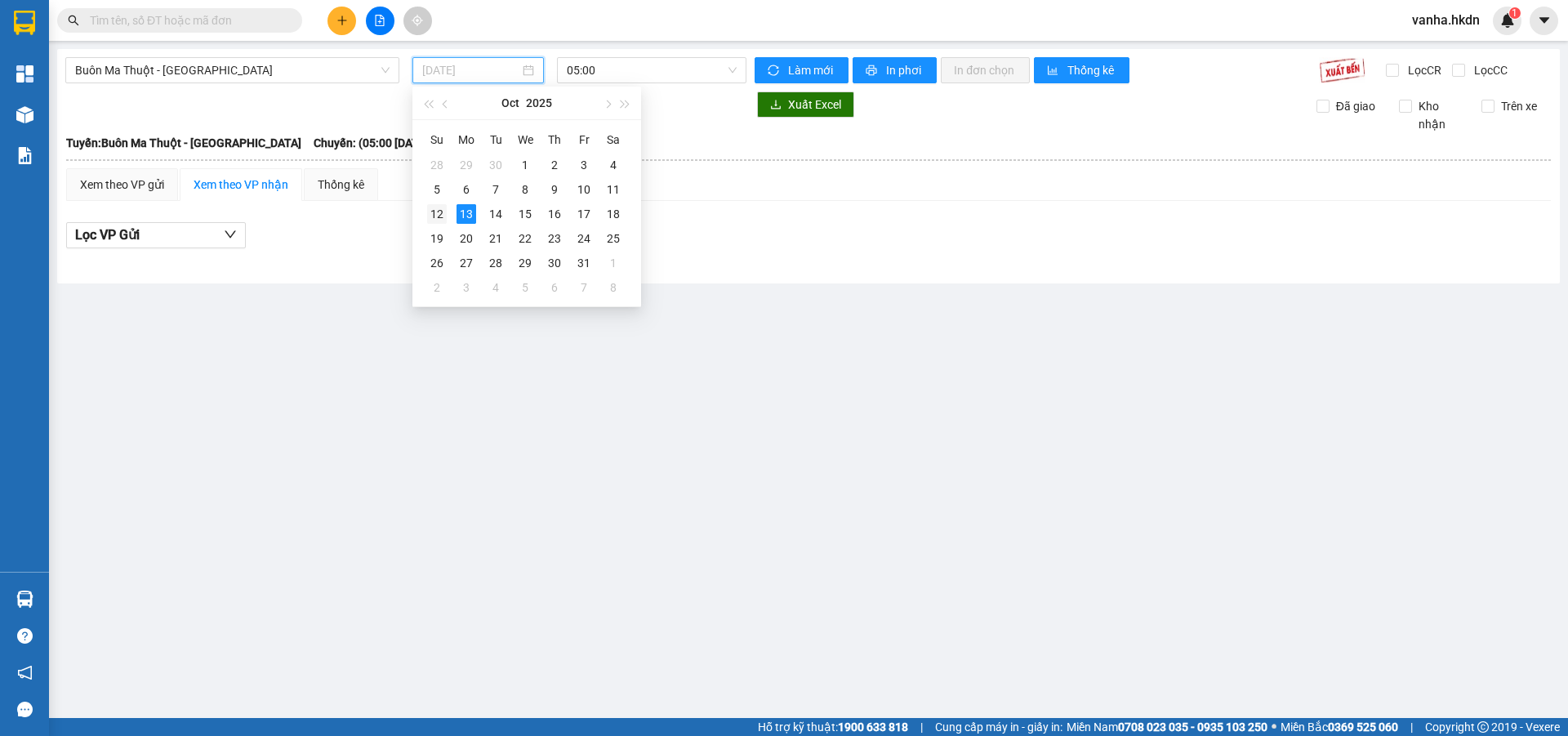
click at [438, 216] on div "12" at bounding box center [437, 213] width 19 height 19
type input "[DATE]"
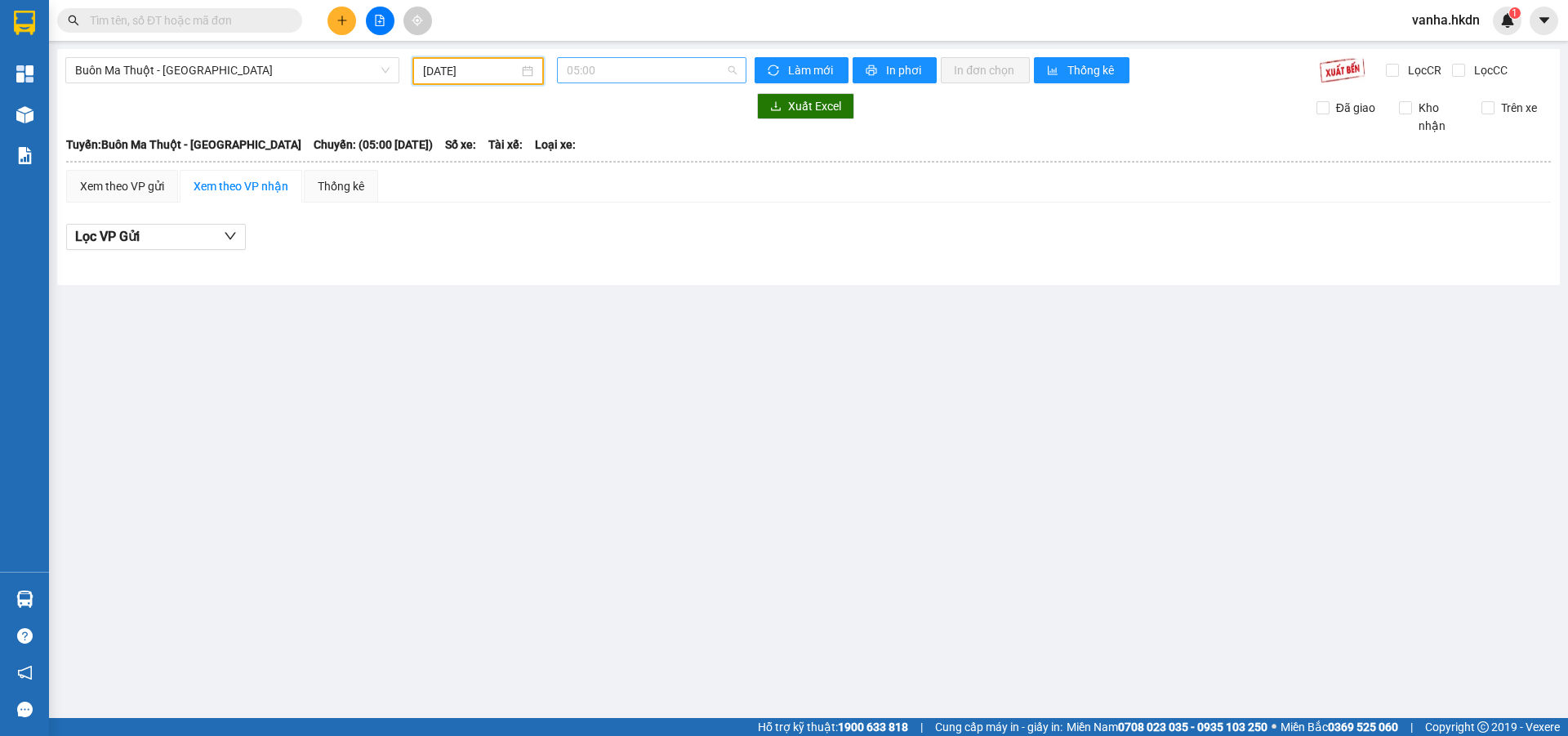
click at [629, 67] on span "05:00" at bounding box center [652, 71] width 170 height 25
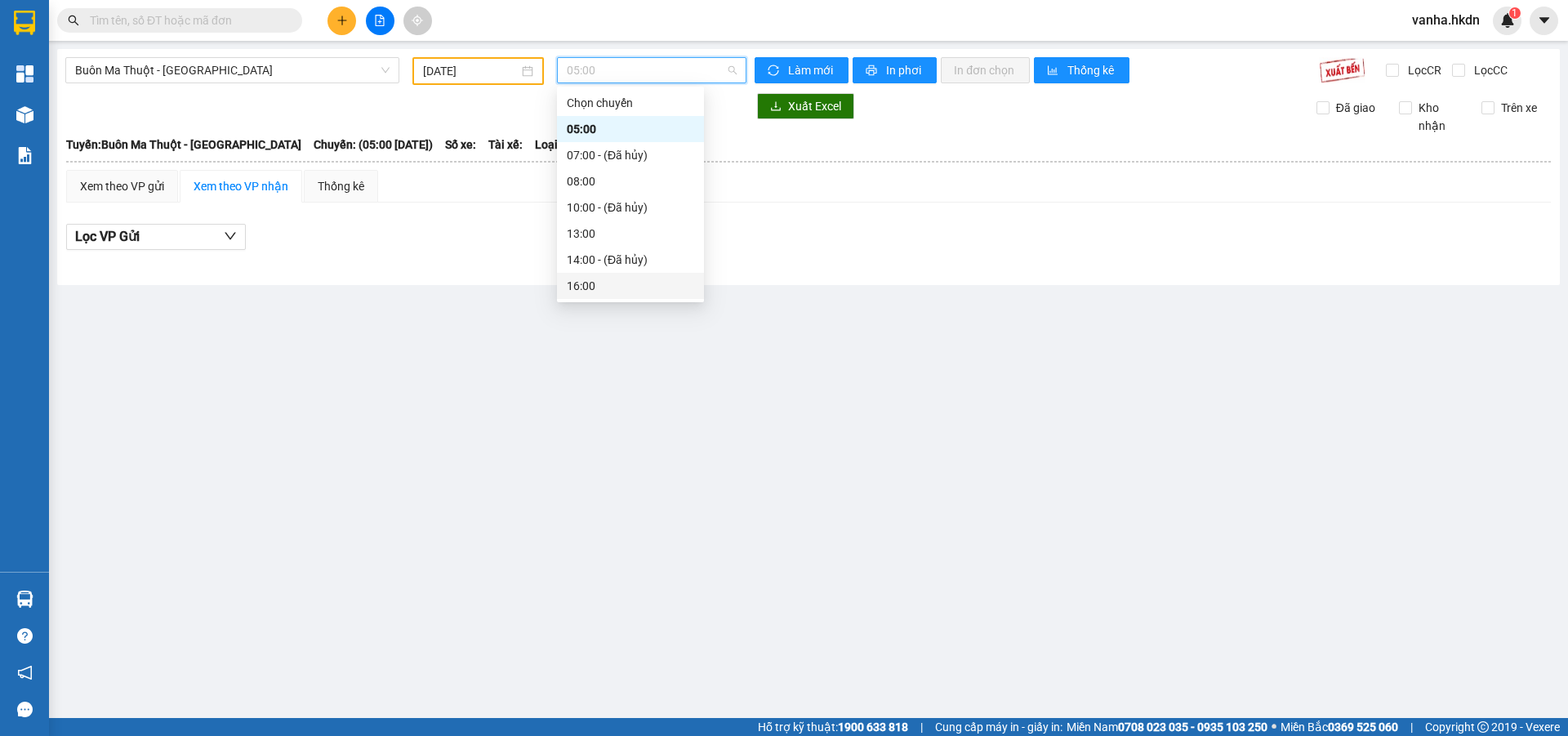
scroll to position [26, 0]
click at [582, 281] on div "17:00" at bounding box center [630, 285] width 127 height 18
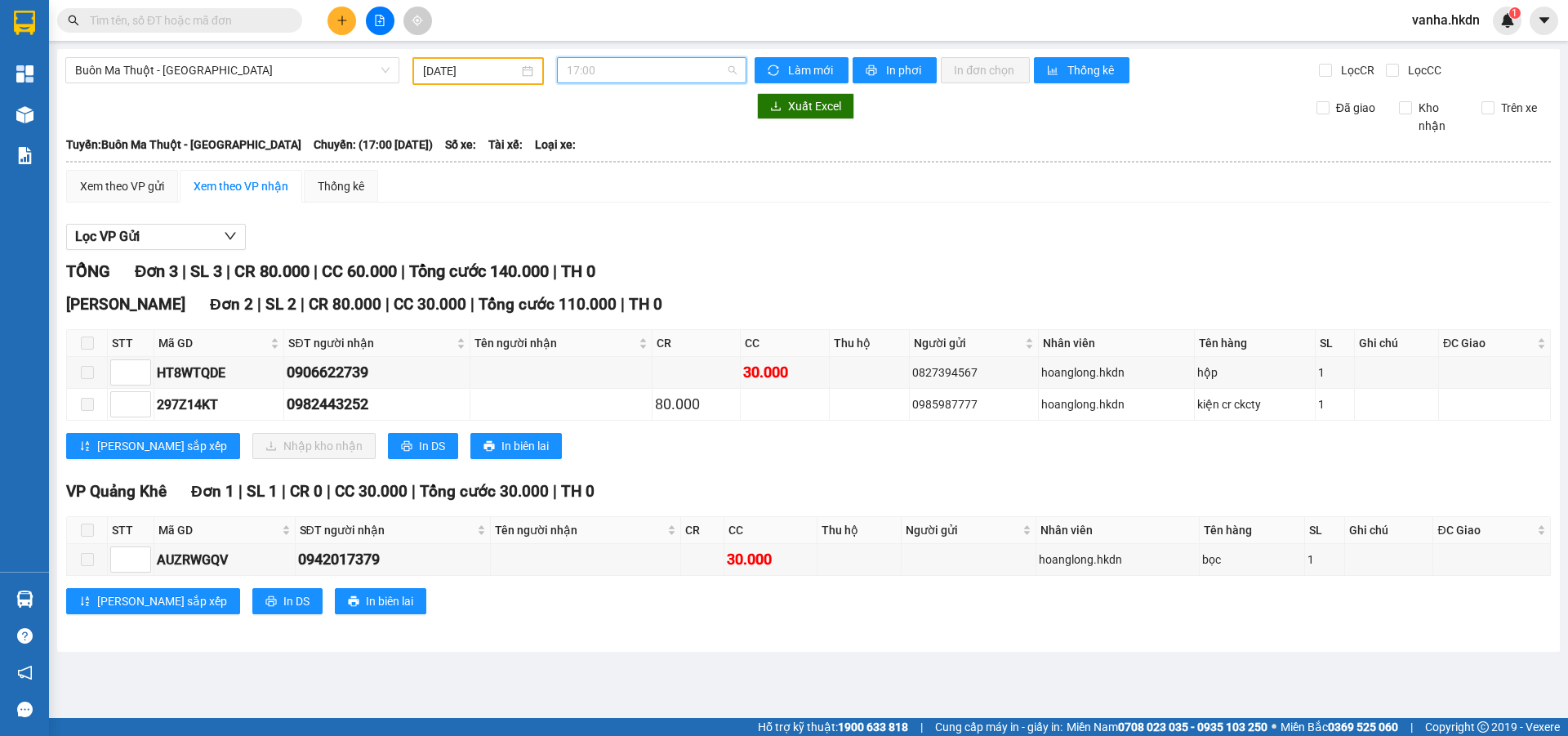
click at [615, 77] on span "17:00" at bounding box center [652, 71] width 170 height 25
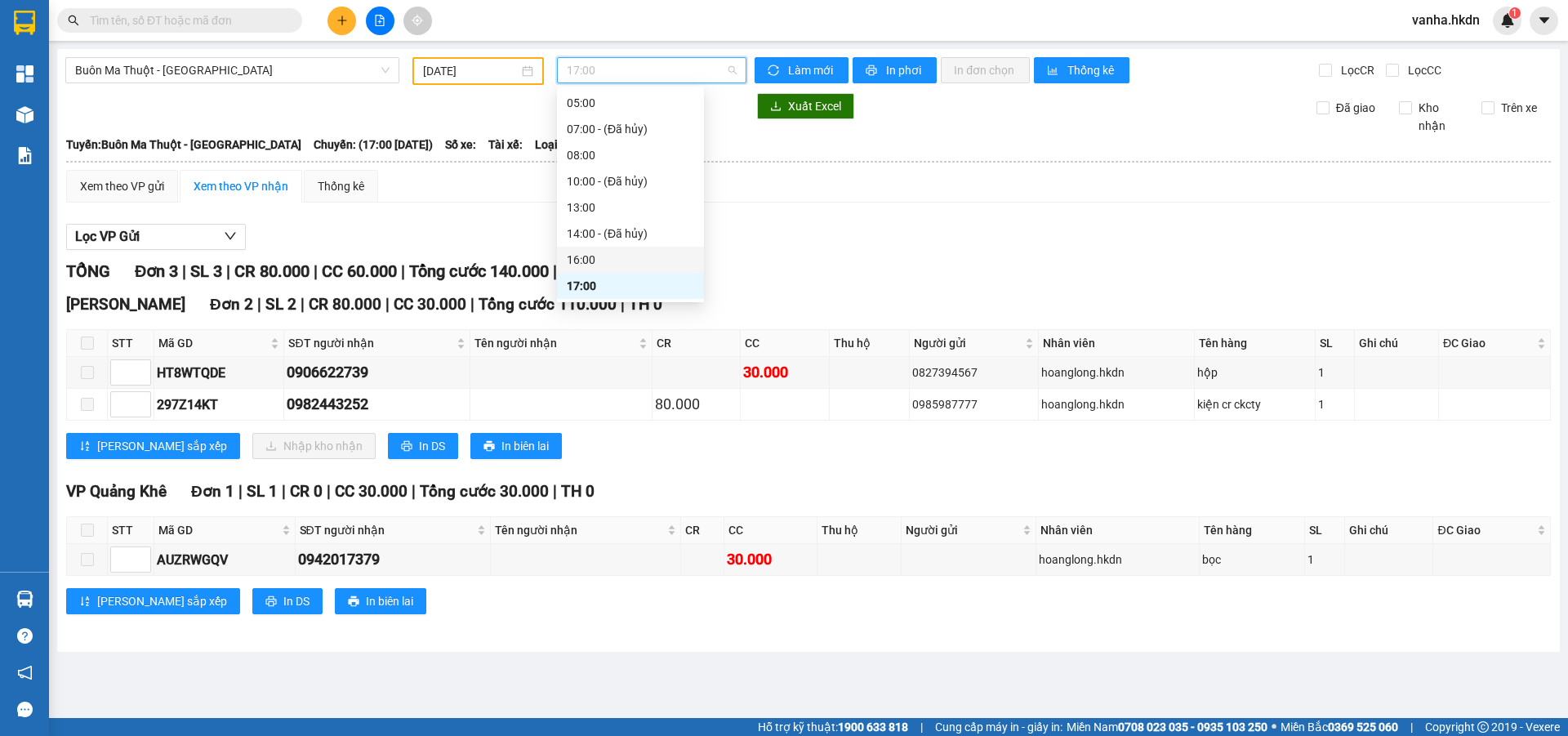
click at [582, 257] on div "16:00" at bounding box center [630, 259] width 127 height 18
